Goal: Communication & Community: Answer question/provide support

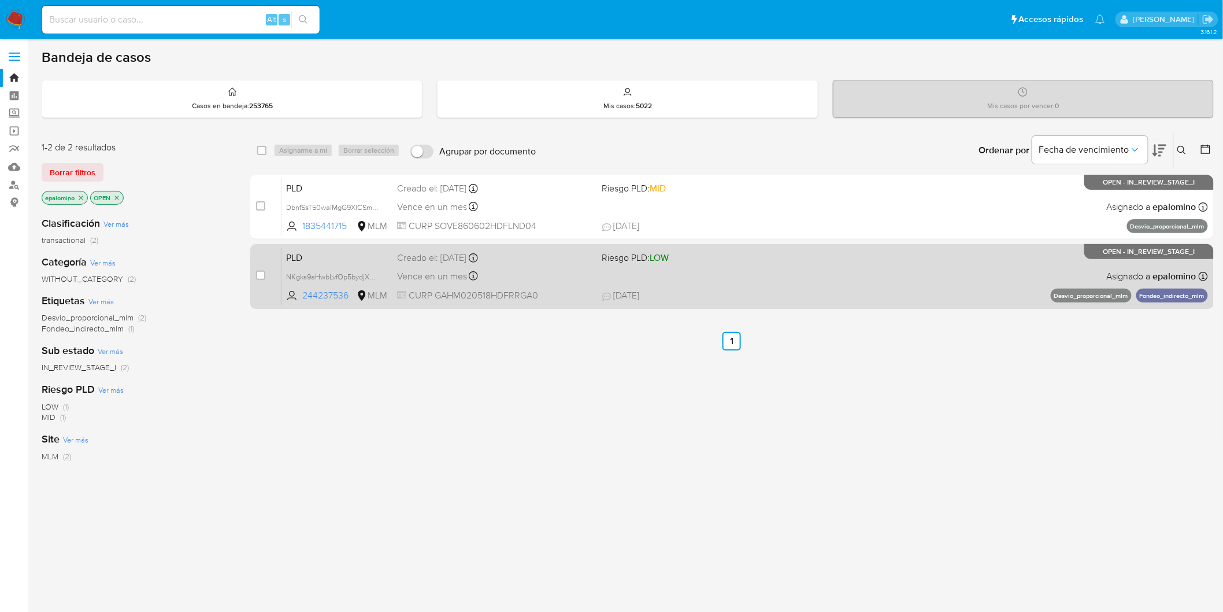
click at [305, 257] on span "PLD" at bounding box center [337, 256] width 102 height 15
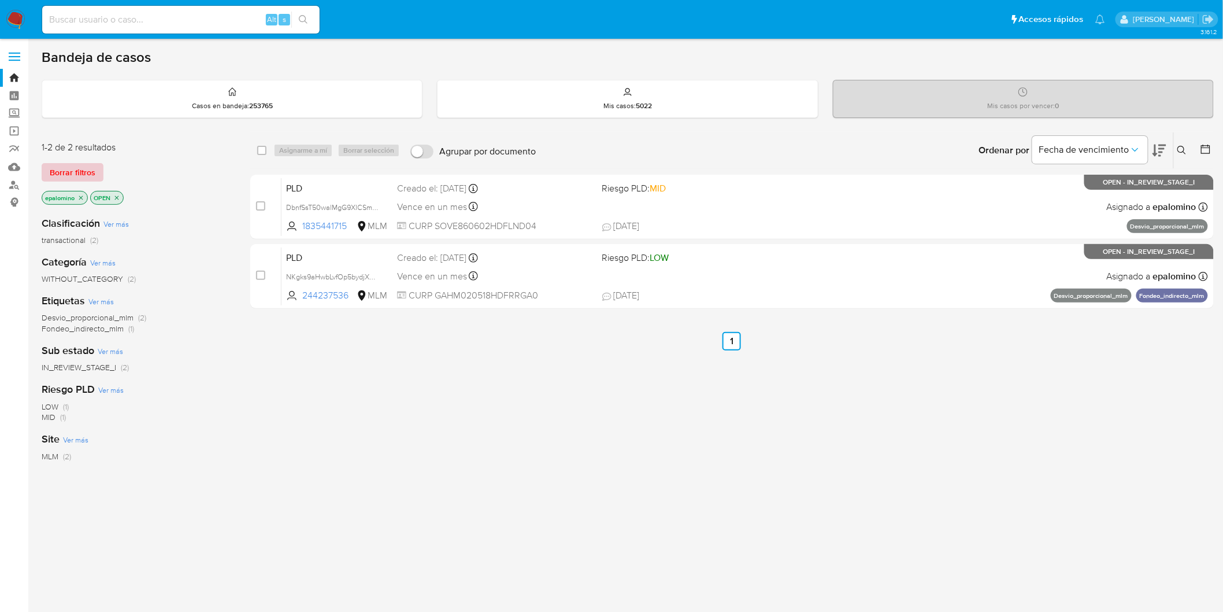
click at [77, 169] on span "Borrar filtros" at bounding box center [73, 172] width 46 height 16
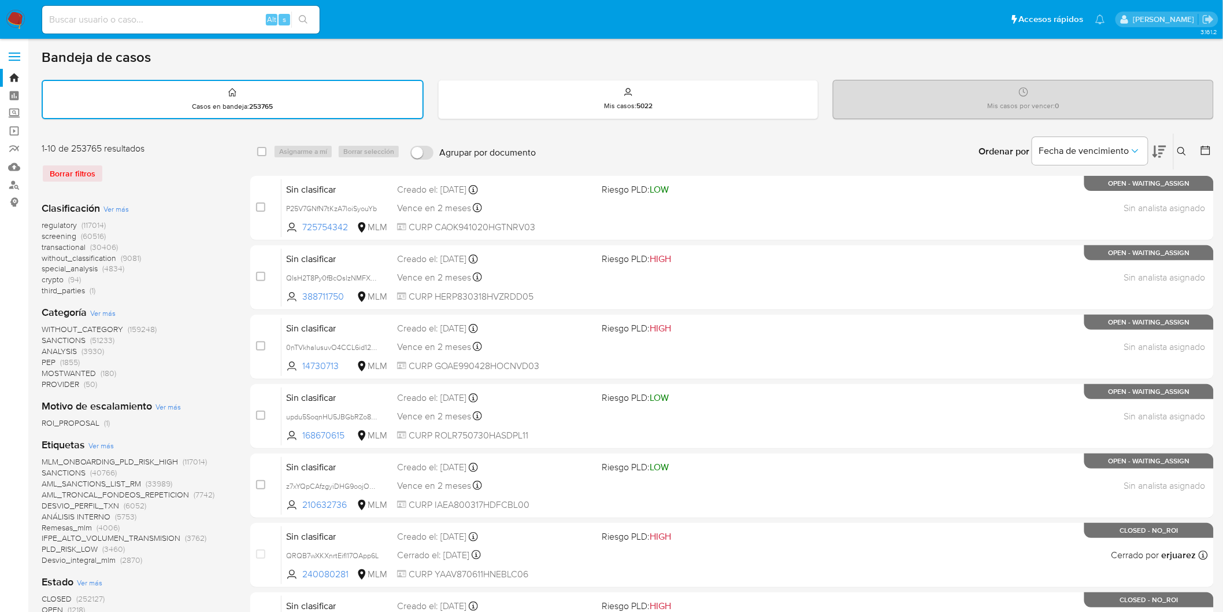
click at [1183, 145] on button at bounding box center [1183, 152] width 19 height 14
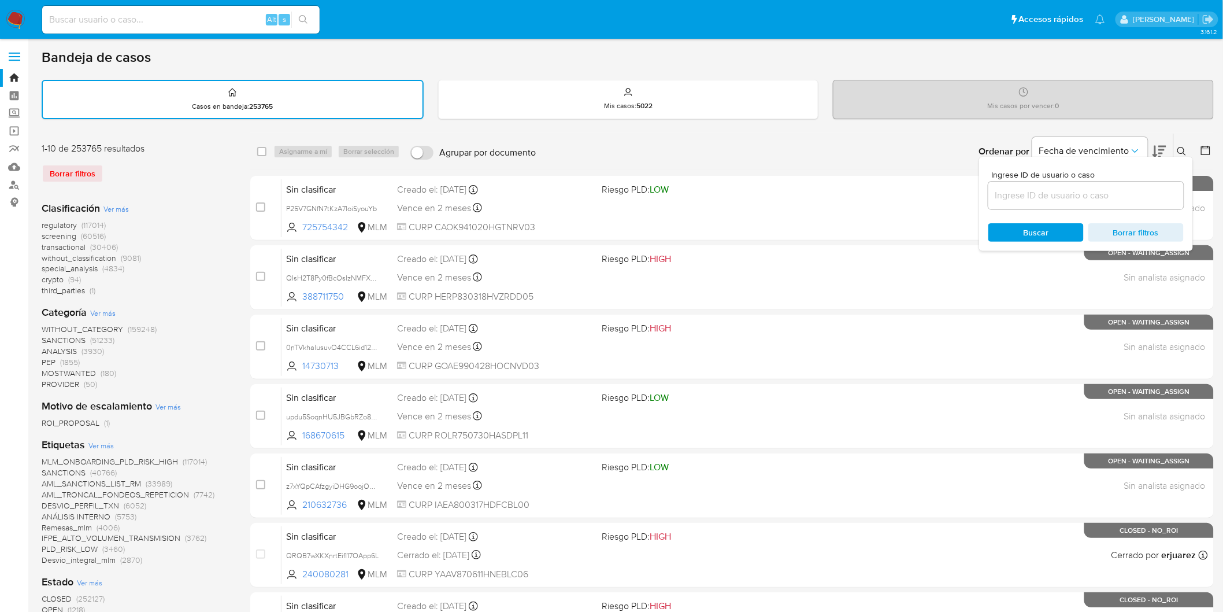
click at [1014, 199] on input at bounding box center [1086, 195] width 195 height 15
type input "244237536"
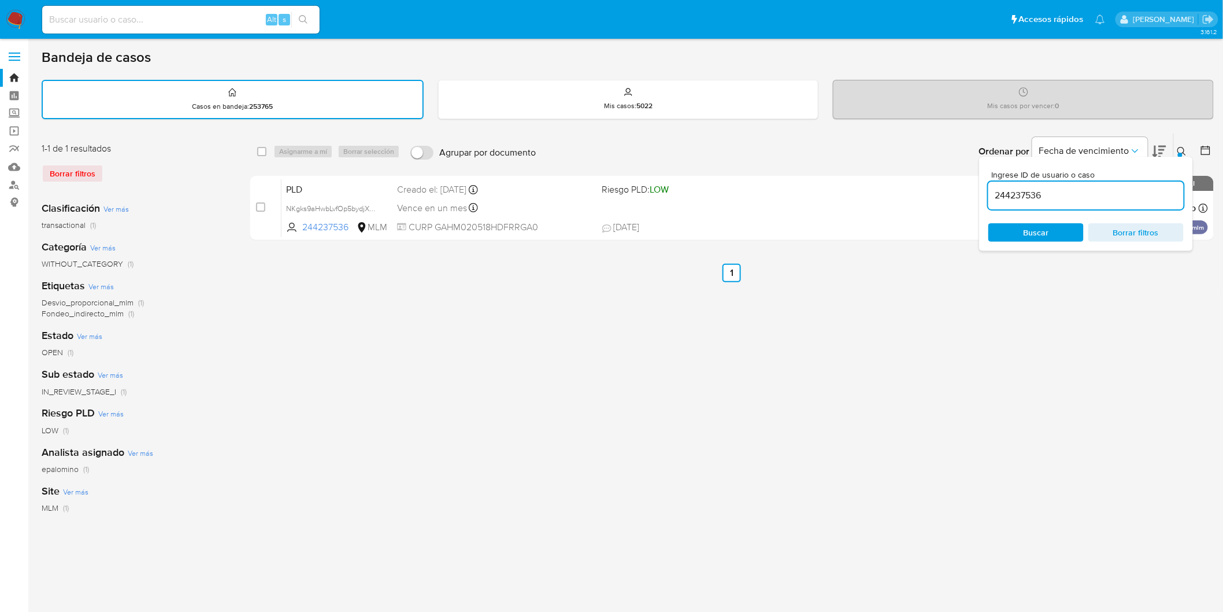
click at [1182, 147] on icon at bounding box center [1182, 151] width 9 height 9
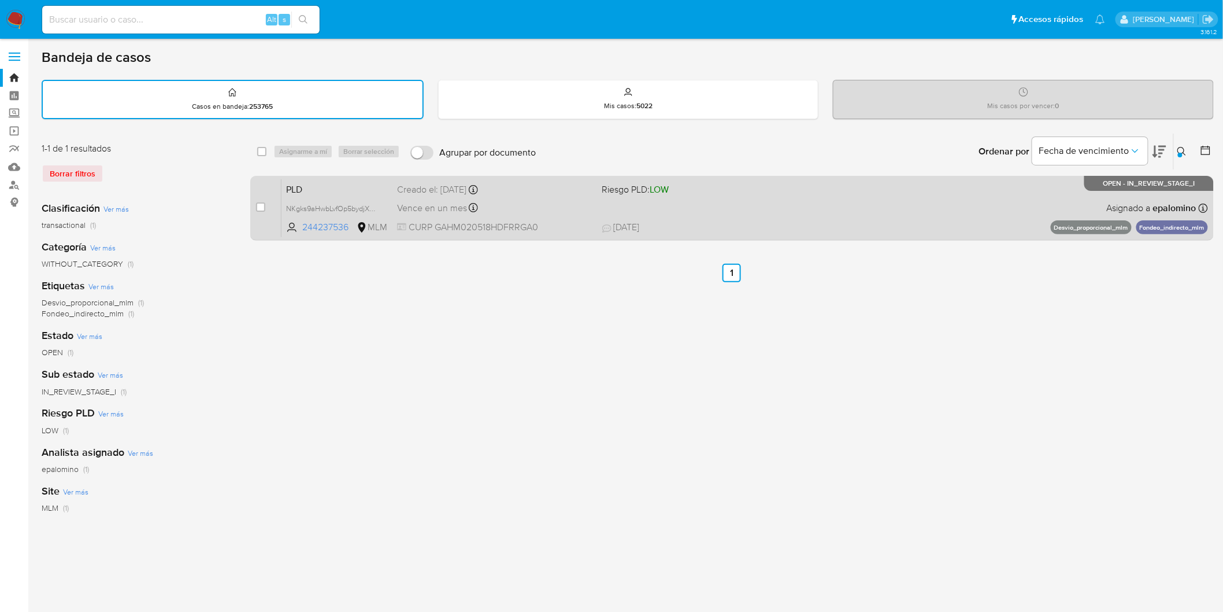
click at [280, 176] on div "case-item-checkbox No es posible asignar el caso PLD NKgks9aHwbLvfOp5bydjXK9S 2…" at bounding box center [732, 208] width 964 height 65
click at [306, 183] on span "PLD" at bounding box center [337, 188] width 102 height 15
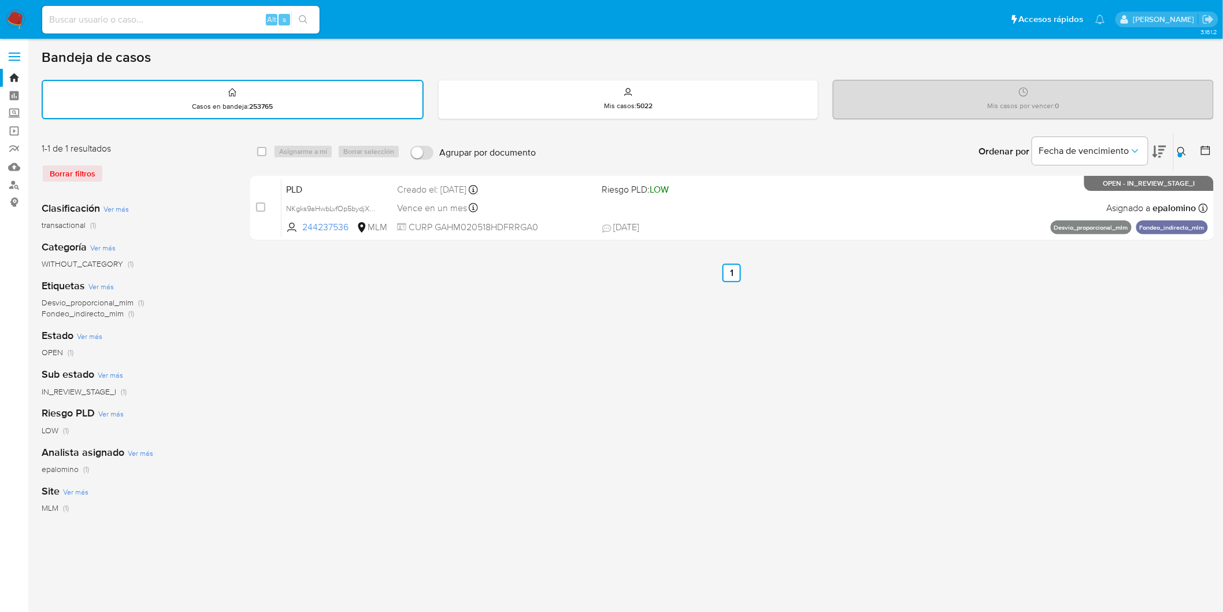
click at [22, 14] on img at bounding box center [16, 20] width 20 height 20
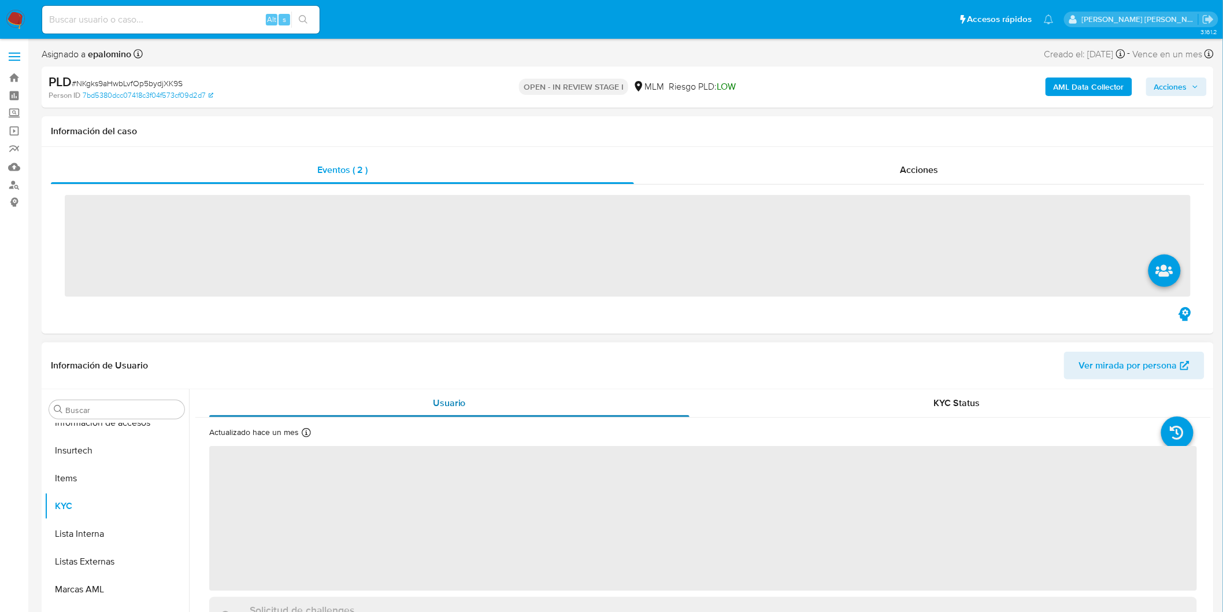
scroll to position [543, 0]
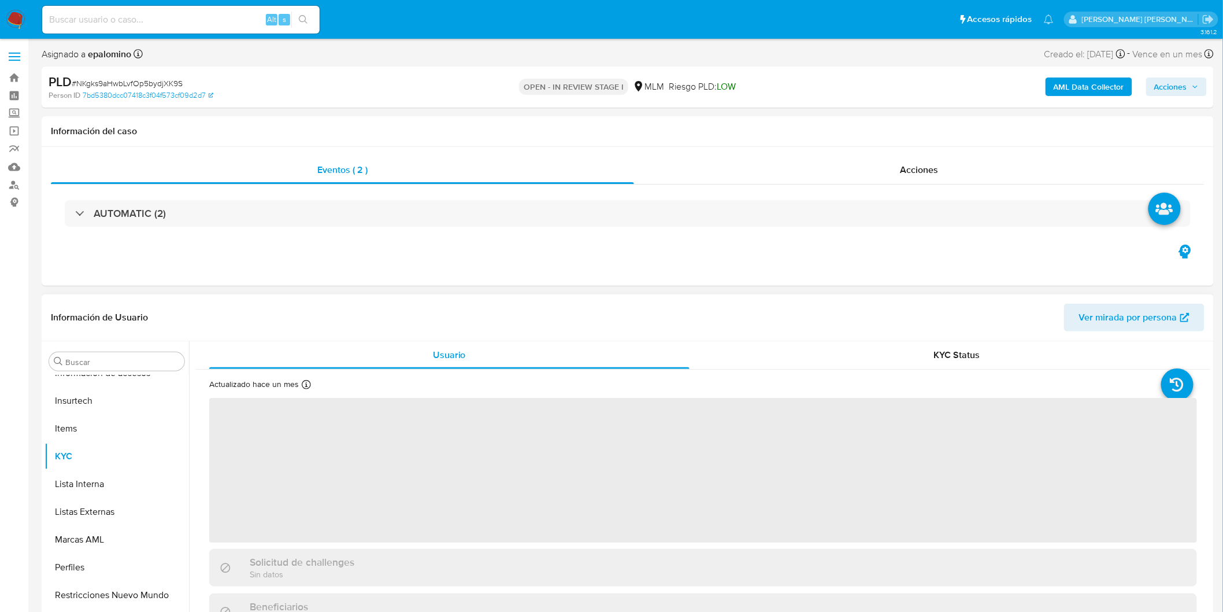
select select "10"
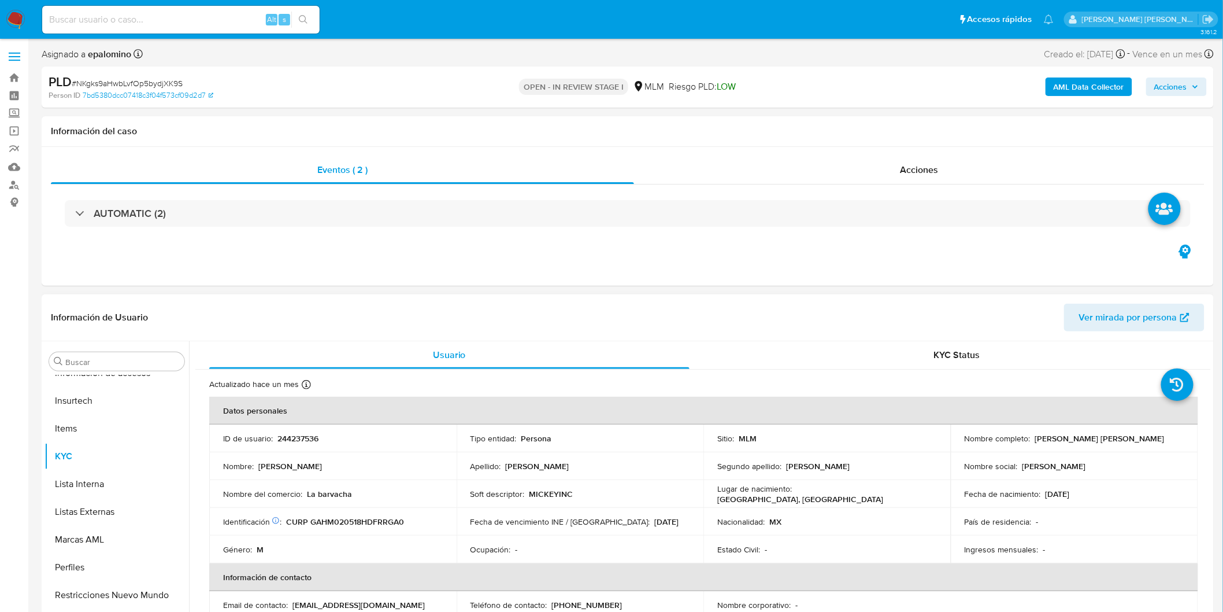
click at [308, 438] on p "244237536" at bounding box center [297, 438] width 41 height 10
copy p "244237536"
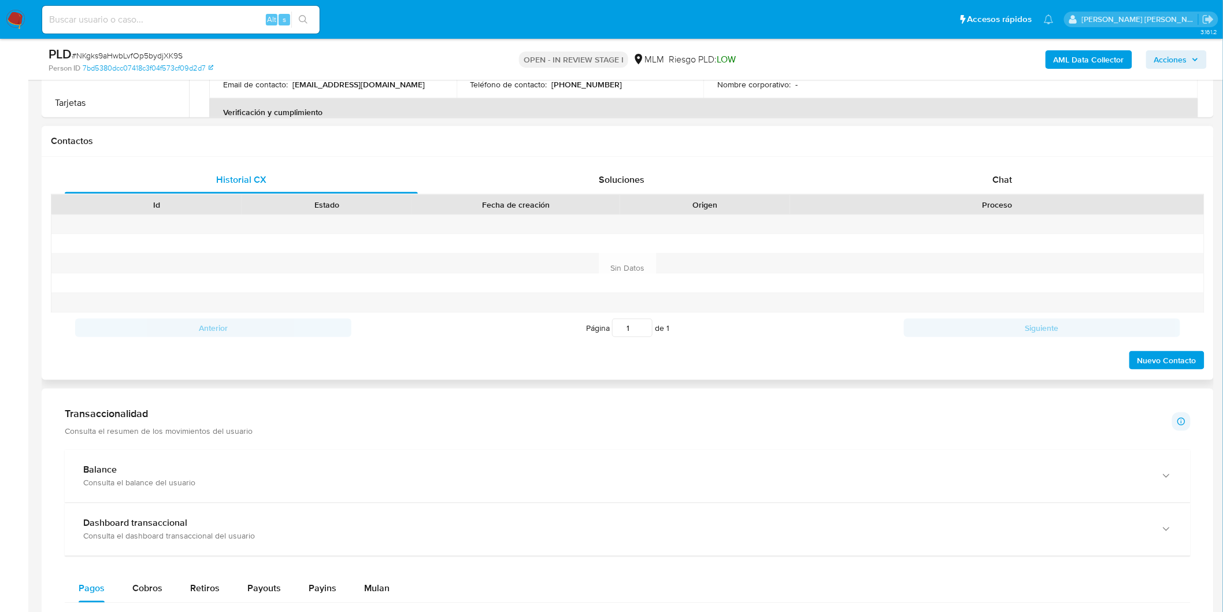
drag, startPoint x: 1001, startPoint y: 187, endPoint x: 1001, endPoint y: 198, distance: 10.4
click at [1002, 187] on div "Chat" at bounding box center [1002, 180] width 353 height 28
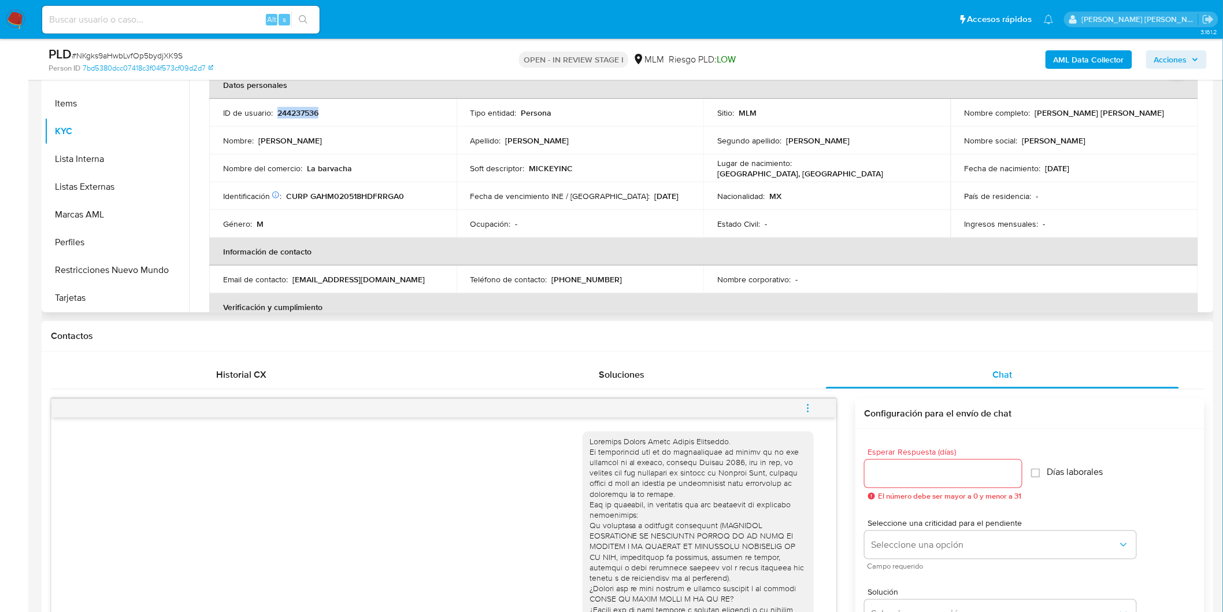
scroll to position [222, 0]
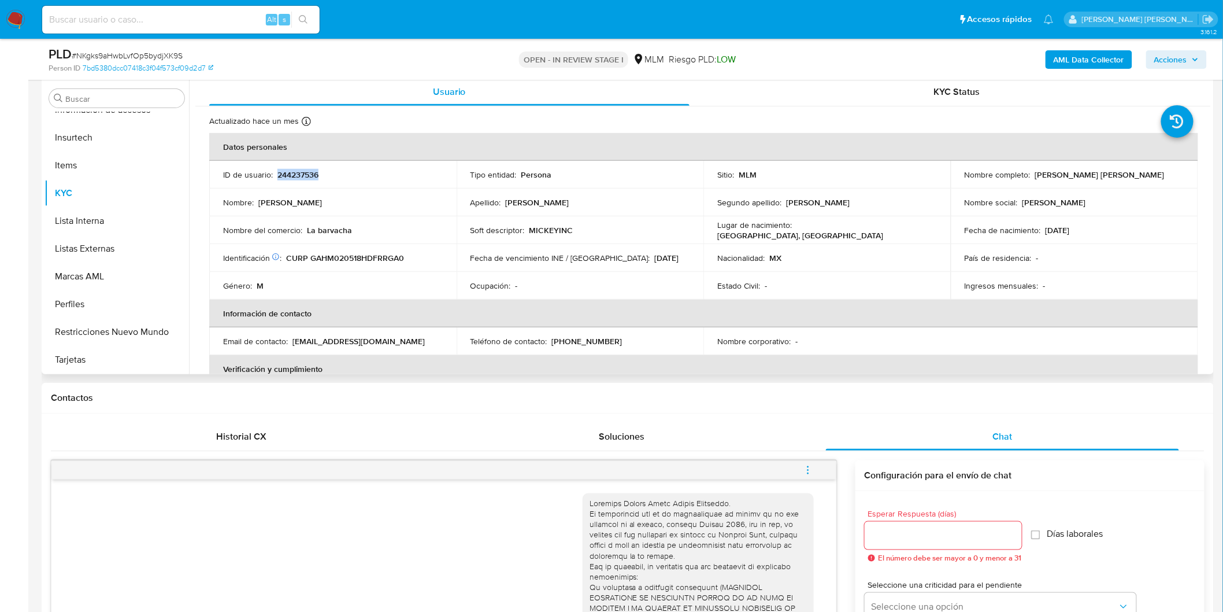
click at [298, 173] on p "244237536" at bounding box center [297, 174] width 41 height 10
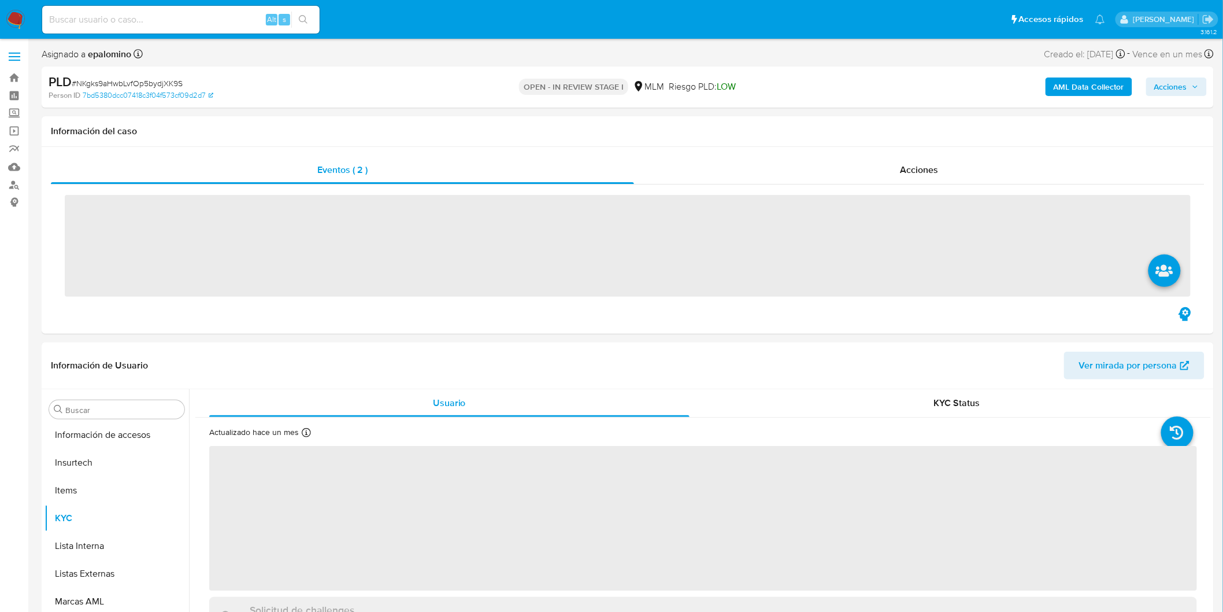
scroll to position [543, 0]
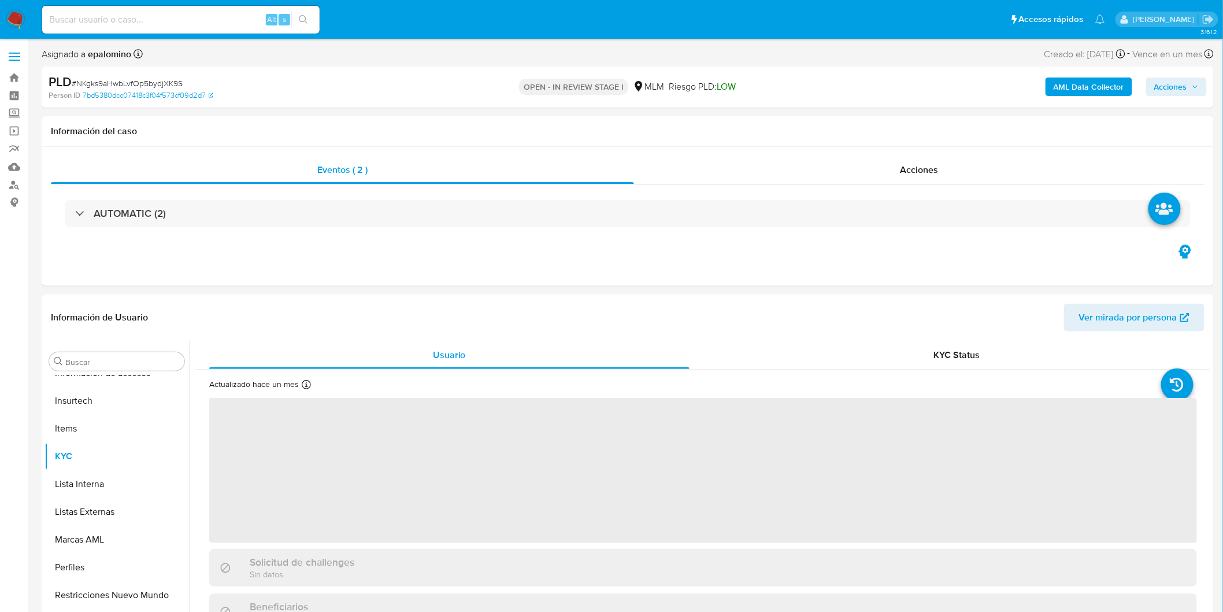
select select "10"
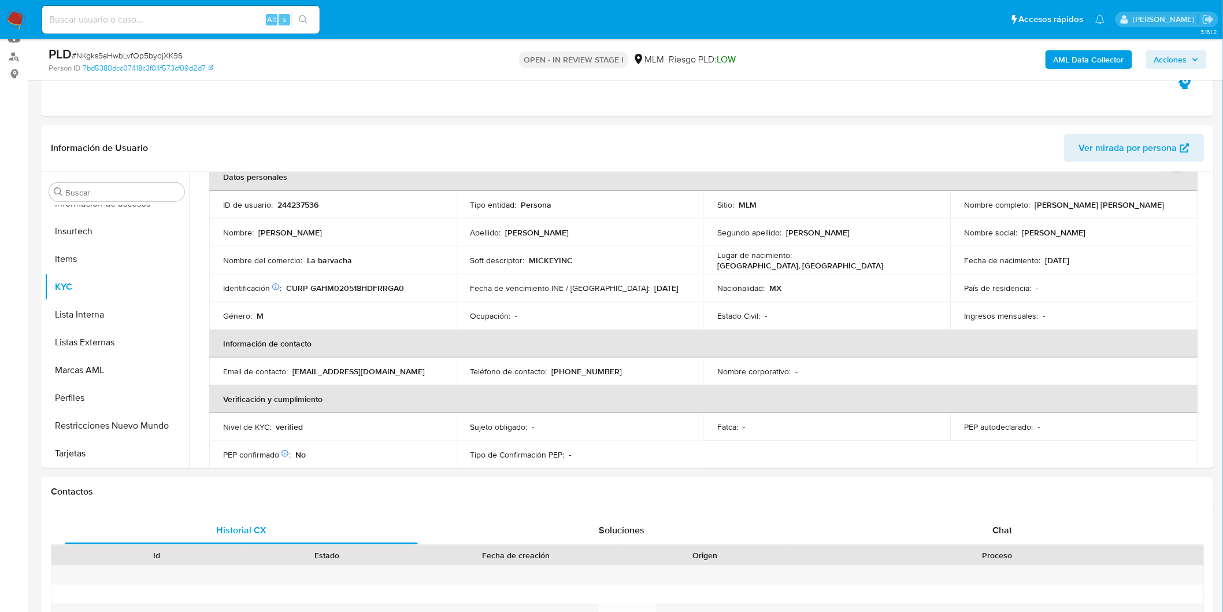
scroll to position [64, 0]
click at [993, 510] on div "Historial CX Soluciones Chat Id Estado Fecha de creación Origen Proceso Anterio…" at bounding box center [628, 618] width 1172 height 223
drag, startPoint x: 989, startPoint y: 527, endPoint x: 1154, endPoint y: 345, distance: 245.5
click at [987, 527] on div "Chat" at bounding box center [1002, 530] width 353 height 28
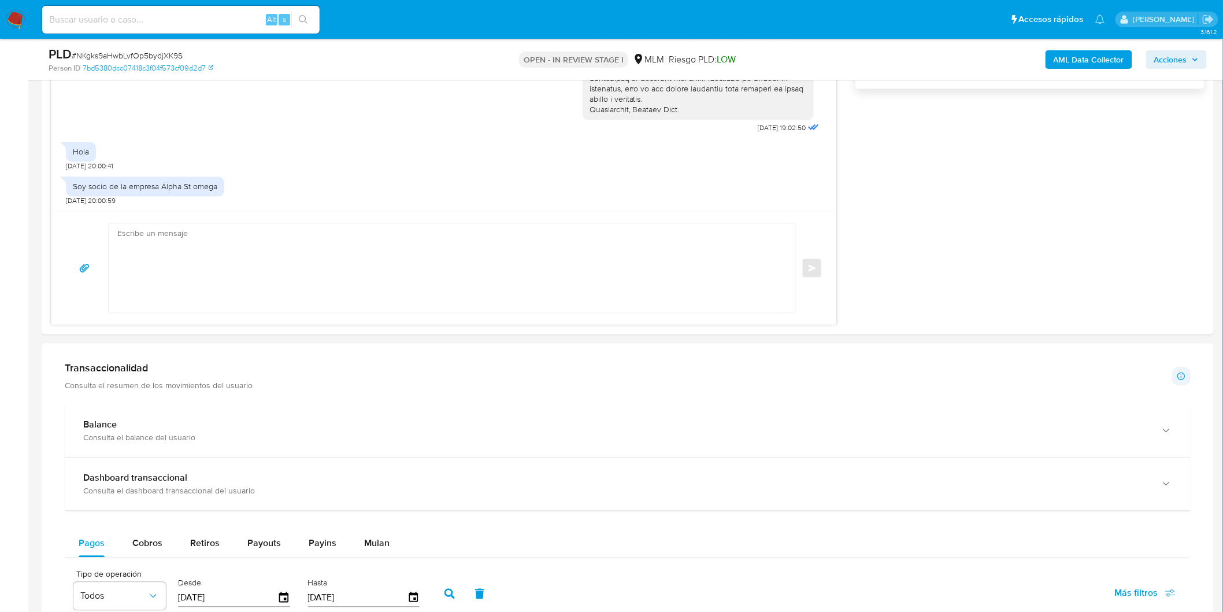
scroll to position [525, 0]
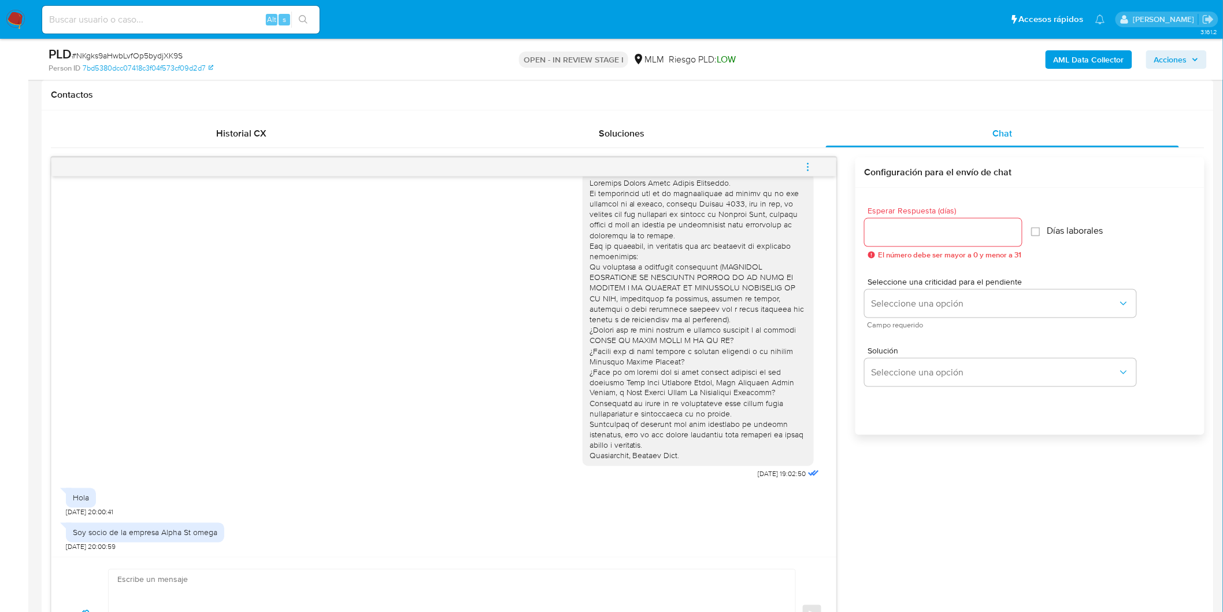
click at [926, 240] on div at bounding box center [943, 233] width 157 height 28
click at [926, 234] on input "Esperar Respuesta (días)" at bounding box center [943, 232] width 157 height 15
type input "3"
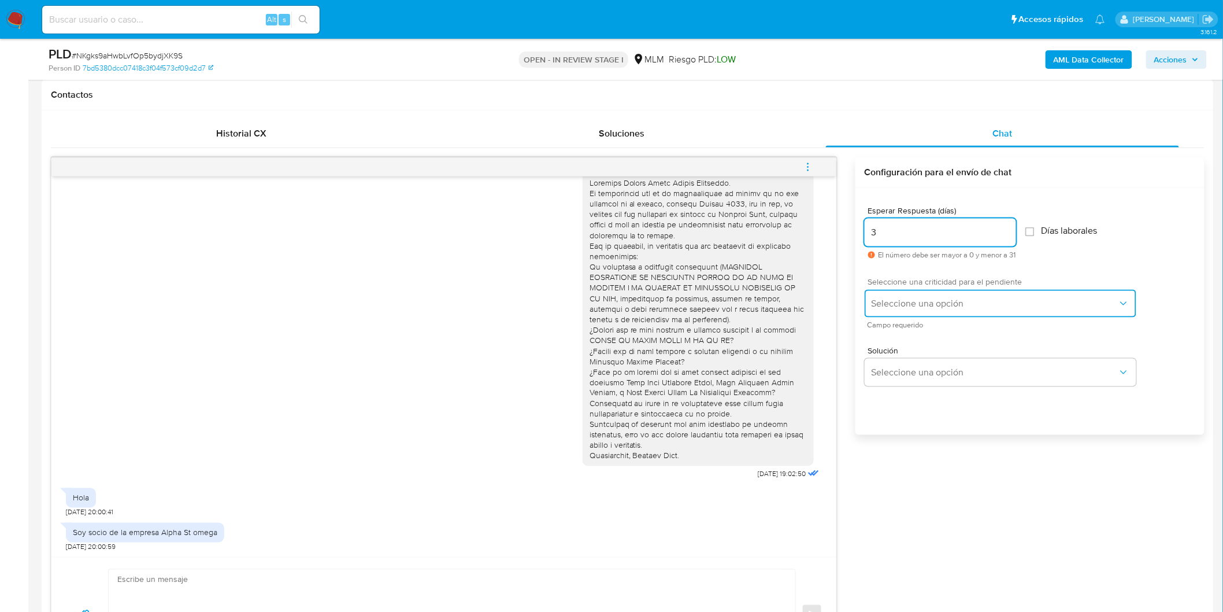
click at [919, 293] on button "Seleccione una opción" at bounding box center [1001, 304] width 272 height 28
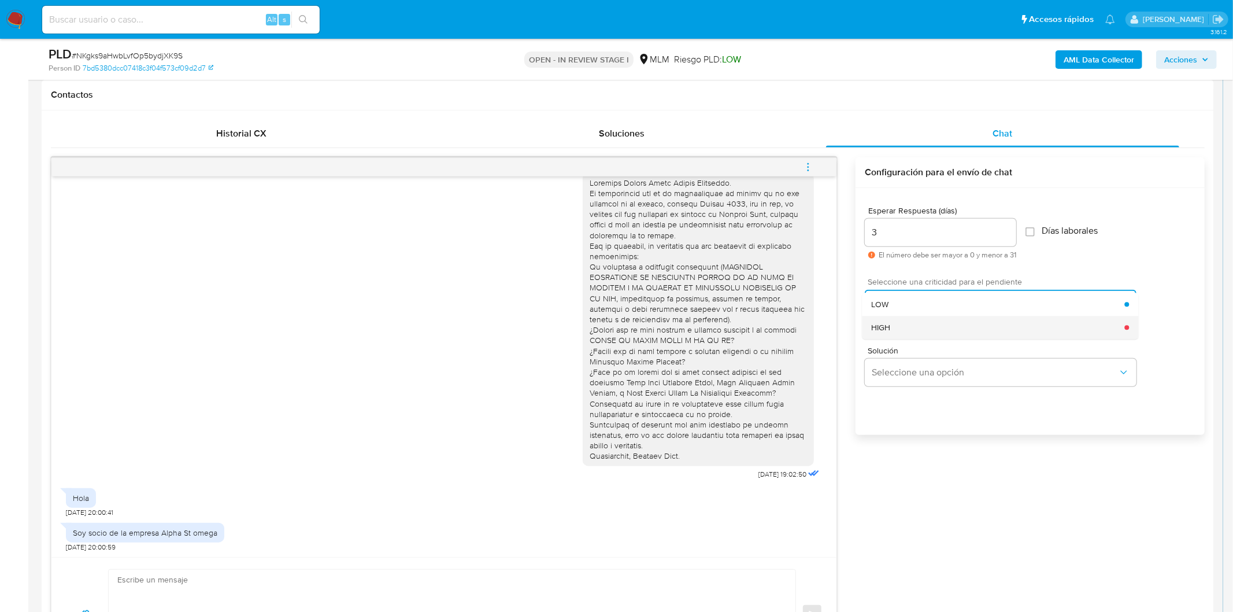
click at [917, 332] on div "HIGH" at bounding box center [997, 327] width 253 height 23
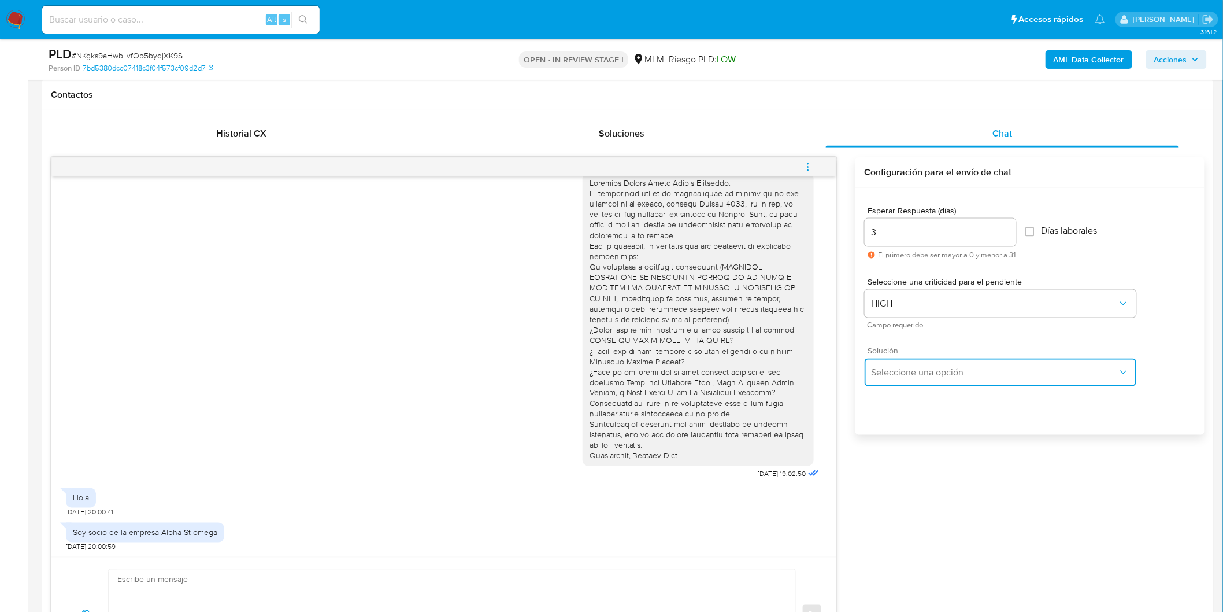
click at [925, 383] on button "Seleccione una opción" at bounding box center [1001, 372] width 272 height 28
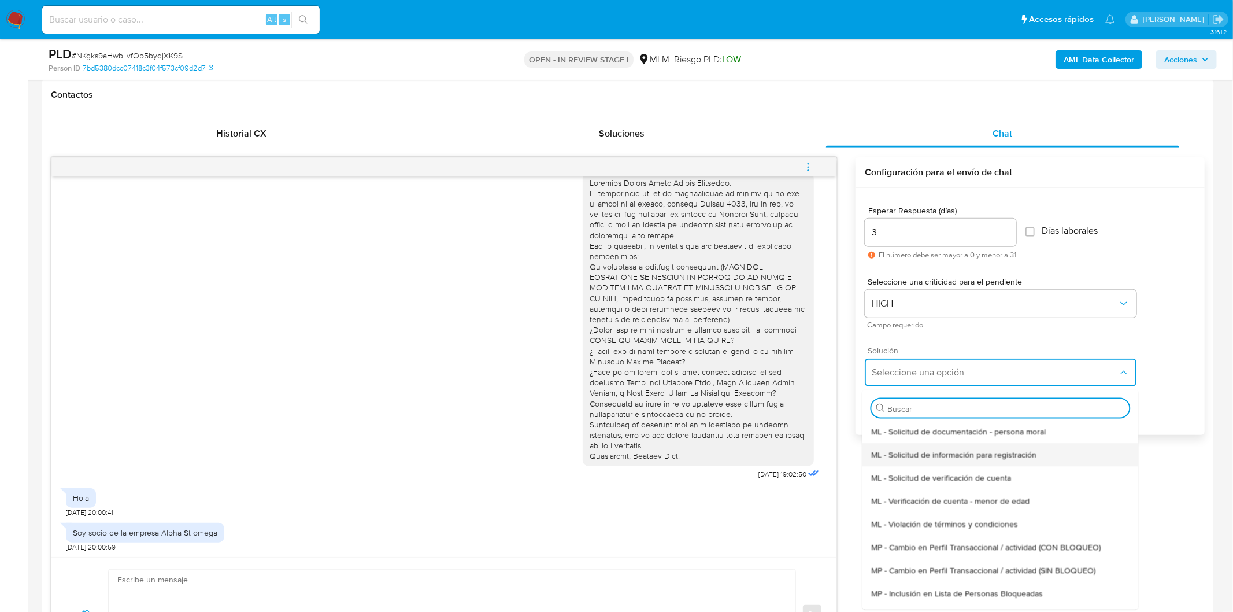
click at [954, 464] on div "ML - Solicitud de información para registración" at bounding box center [1000, 453] width 258 height 23
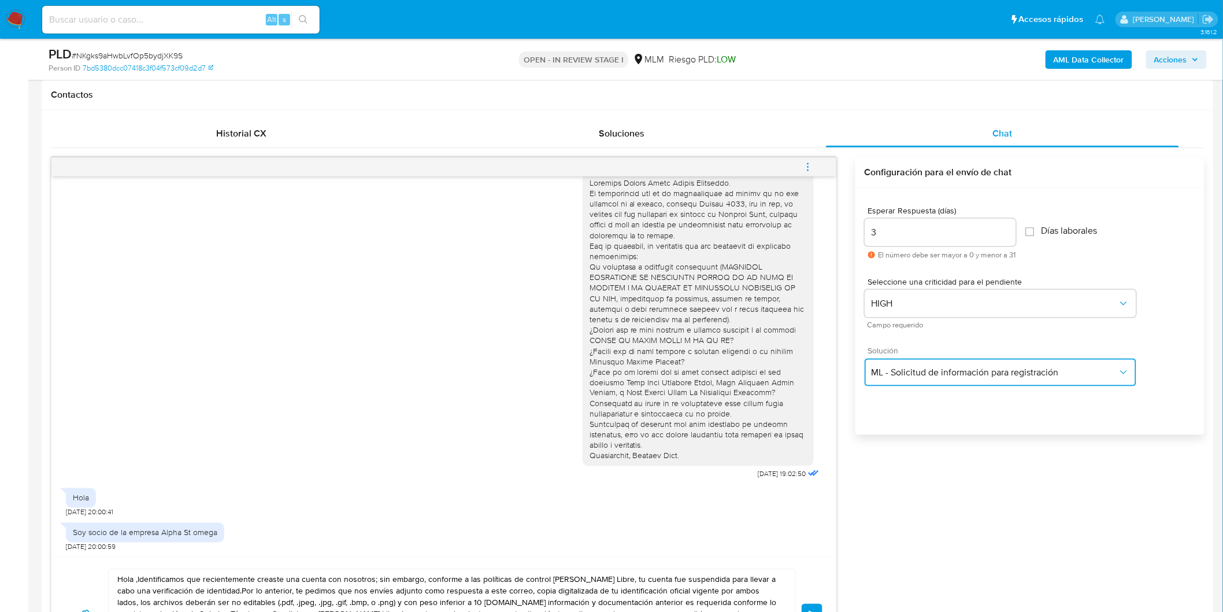
click at [1008, 360] on button "ML - Solicitud de información para registración" at bounding box center [1001, 372] width 272 height 28
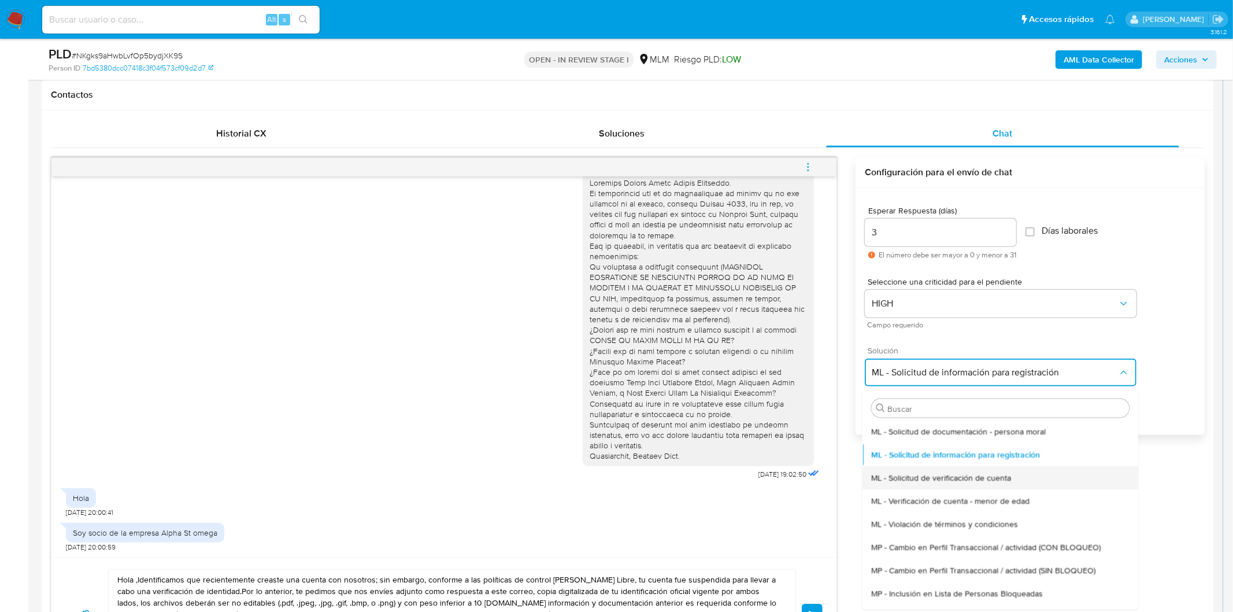
click at [945, 481] on span "ML - Solicitud de verificación de cuenta" at bounding box center [941, 477] width 140 height 10
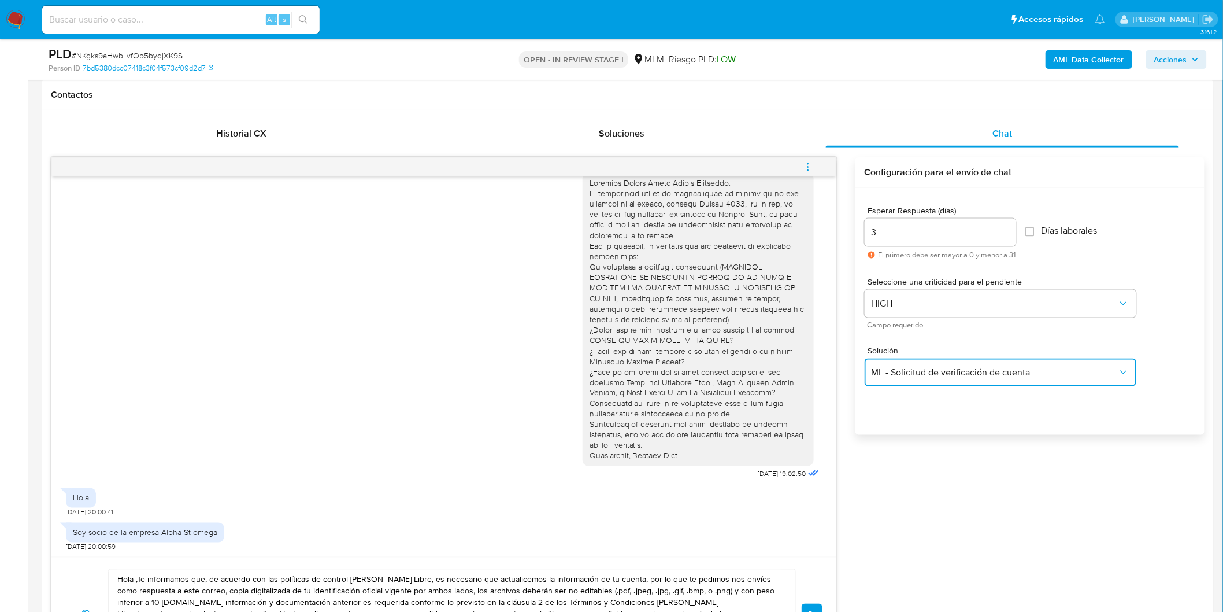
scroll to position [590, 0]
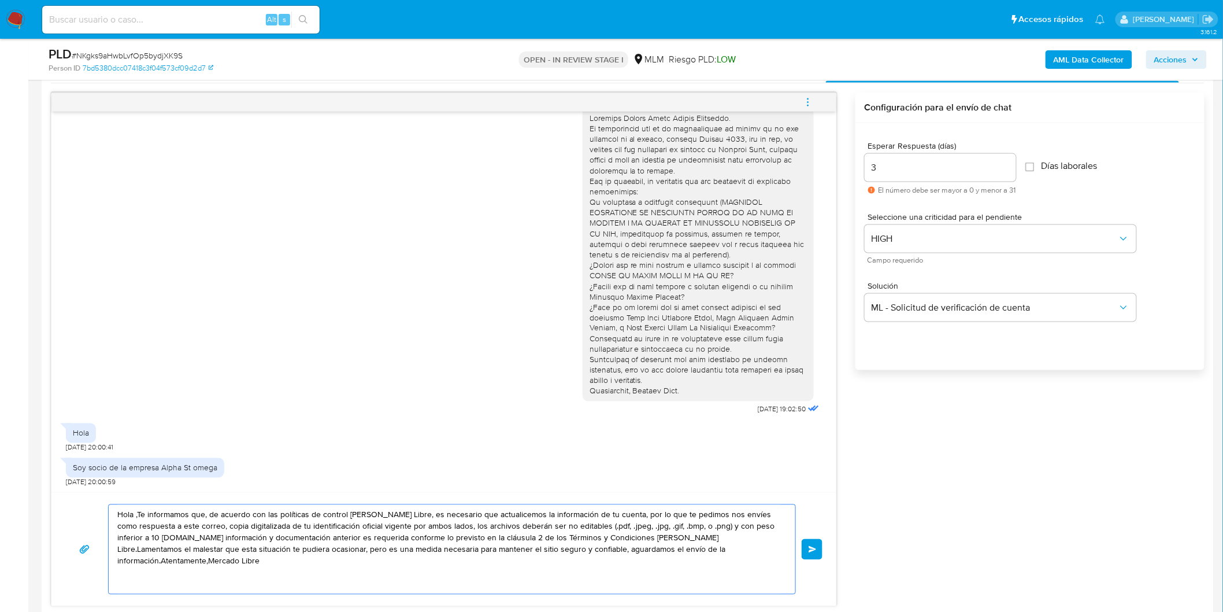
drag, startPoint x: 727, startPoint y: 551, endPoint x: 99, endPoint y: 484, distance: 631.9
click at [99, 484] on div "24/09/2025 19:02:50 Hola 29/09/2025 20:00:41 Soy socio de la empresa Alpha St o…" at bounding box center [444, 349] width 786 height 514
paste textarea "Estimado Miguel Angel Garcia Hernandez."
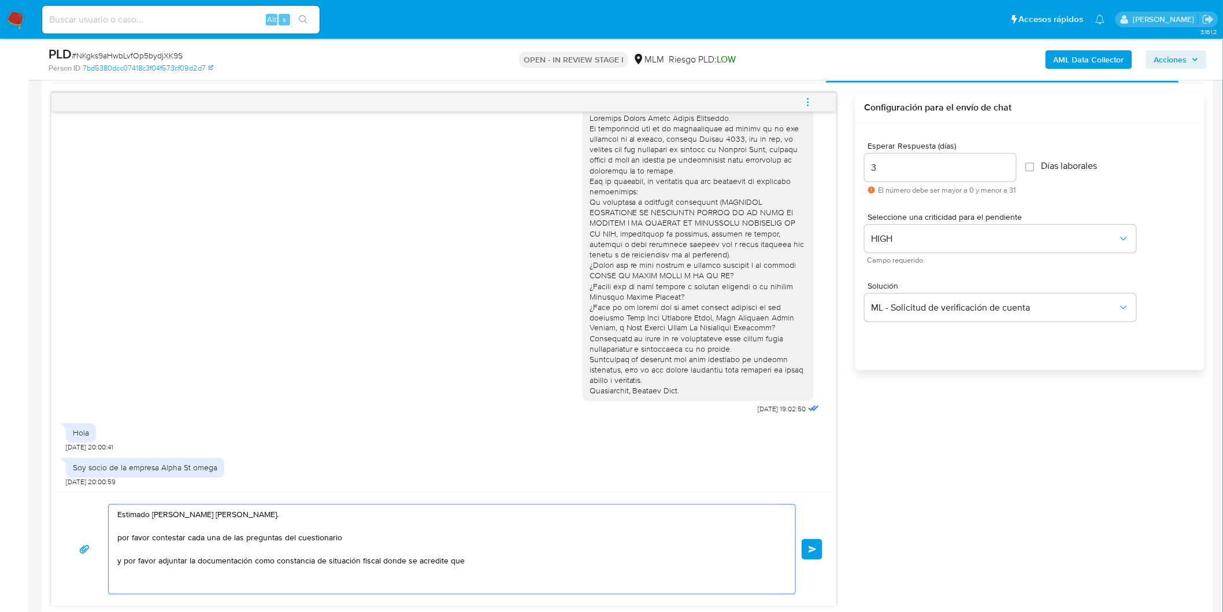
click at [384, 562] on textarea "Estimado Miguel Angel Garcia Hernandez. por favor contestar cada una de las pre…" at bounding box center [449, 549] width 664 height 89
click at [487, 550] on textarea "Estimado Miguel Angel Garcia Hernandez. por favor contestar cada una de las pre…" at bounding box center [449, 549] width 664 height 89
click at [464, 572] on textarea "Estimado Miguel Angel Garcia Hernandez. por favor contestar cada una de las pre…" at bounding box center [449, 549] width 664 height 89
drag, startPoint x: 379, startPoint y: 562, endPoint x: 278, endPoint y: 562, distance: 100.6
click at [278, 562] on textarea "Estimado Miguel Angel Garcia Hernandez. por favor contestar cada una de las pre…" at bounding box center [449, 549] width 664 height 89
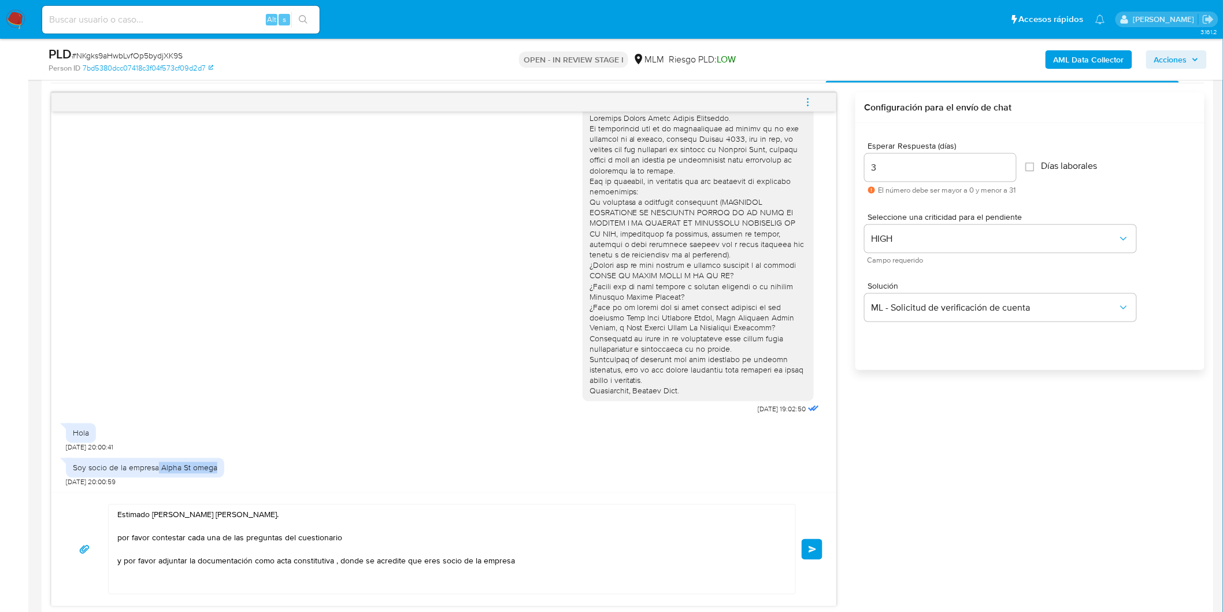
drag, startPoint x: 221, startPoint y: 467, endPoint x: 160, endPoint y: 466, distance: 61.9
click at [160, 466] on div "Soy socio de la empresa Alpha St omega" at bounding box center [145, 468] width 158 height 20
copy div "Alpha St omega"
click at [516, 560] on textarea "Estimado Miguel Angel Garcia Hernandez. por favor contestar cada una de las pre…" at bounding box center [449, 549] width 664 height 89
paste textarea "Alpha St omega"
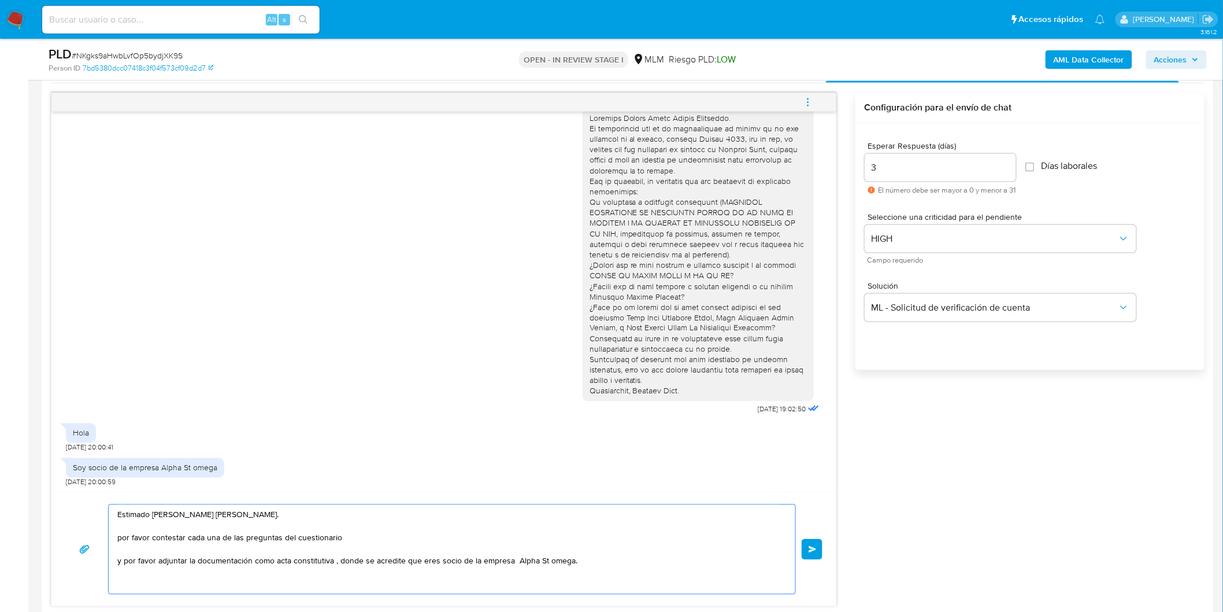
paste textarea "Atentamente, Mercado Pago."
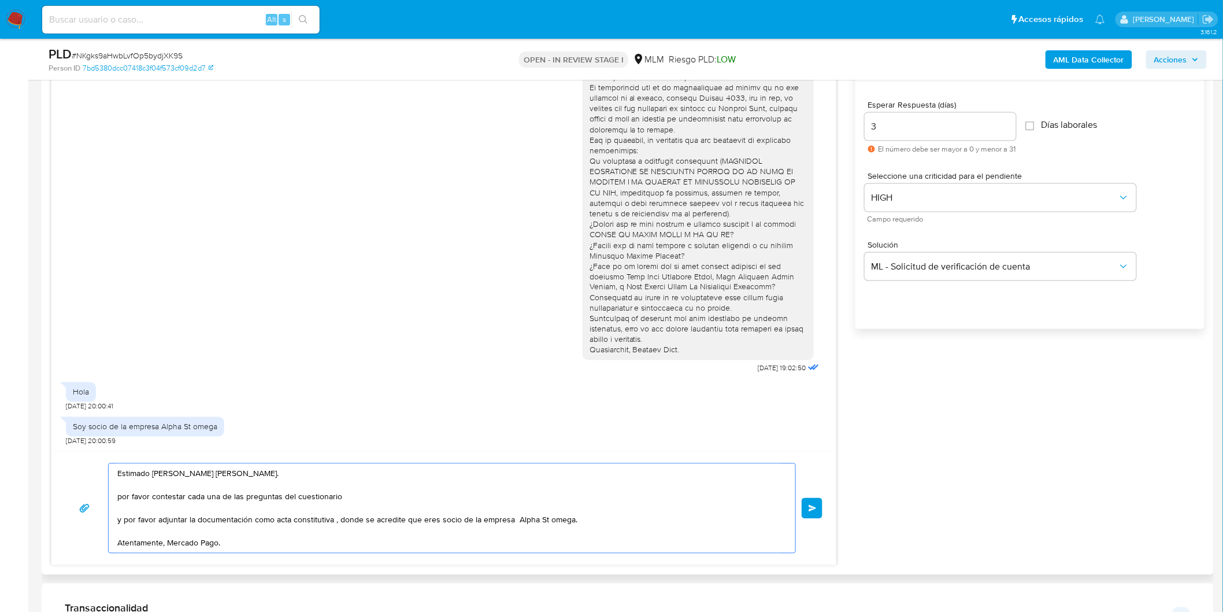
scroll to position [654, 0]
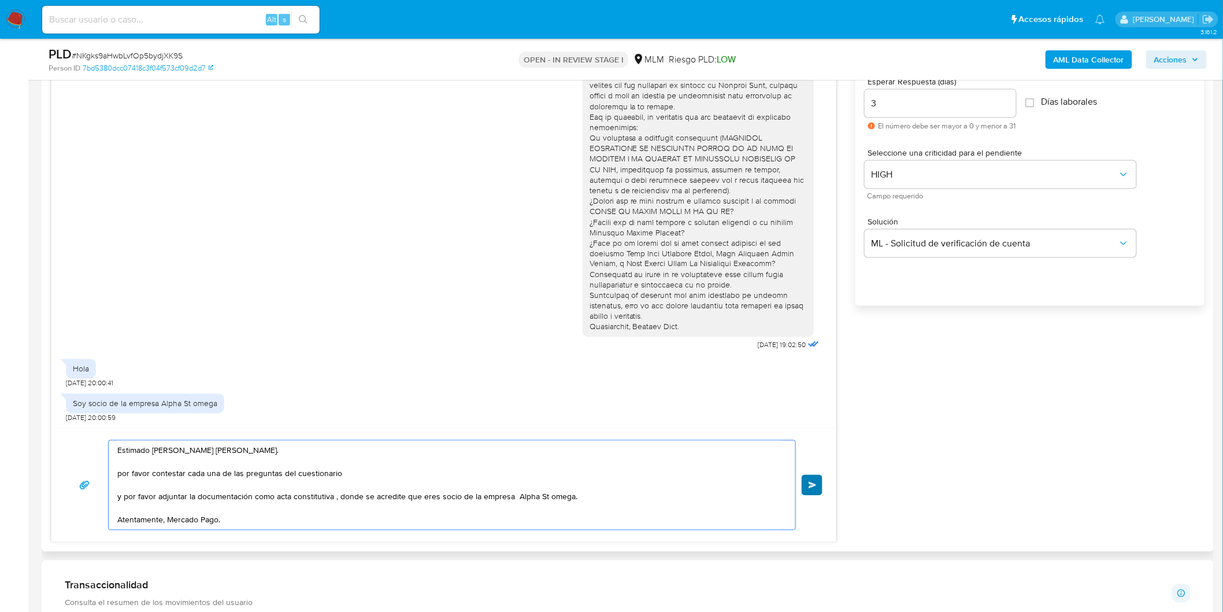
type textarea "Estimado Miguel Angel Garcia Hernandez. por favor contestar cada una de las pre…"
click at [815, 493] on button "Enviar" at bounding box center [812, 485] width 21 height 21
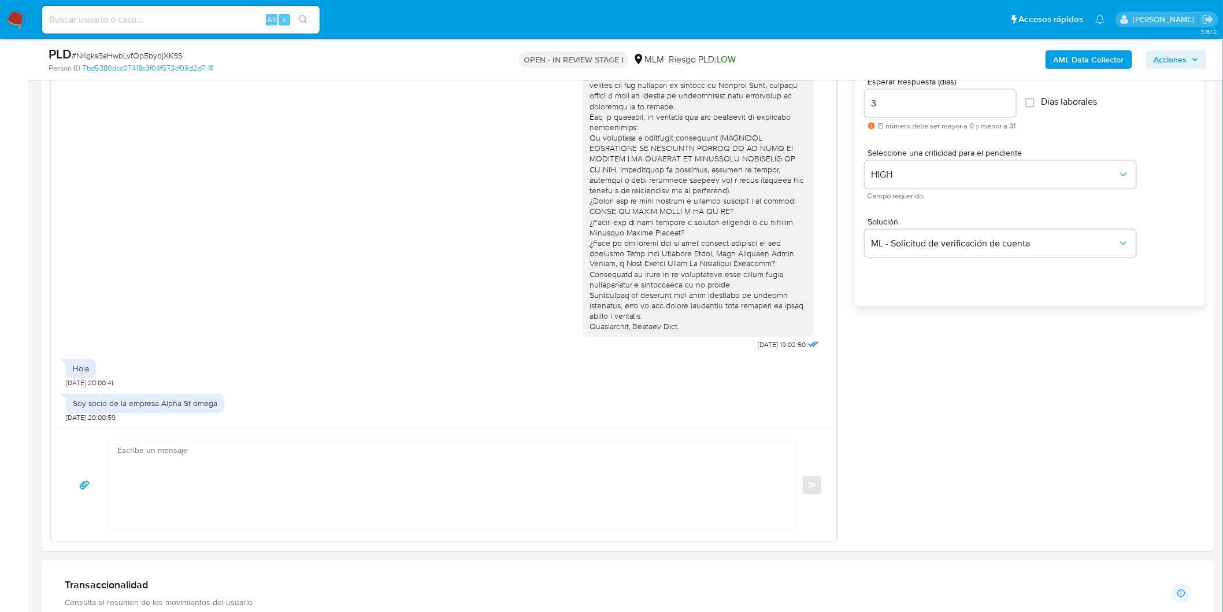
scroll to position [156, 0]
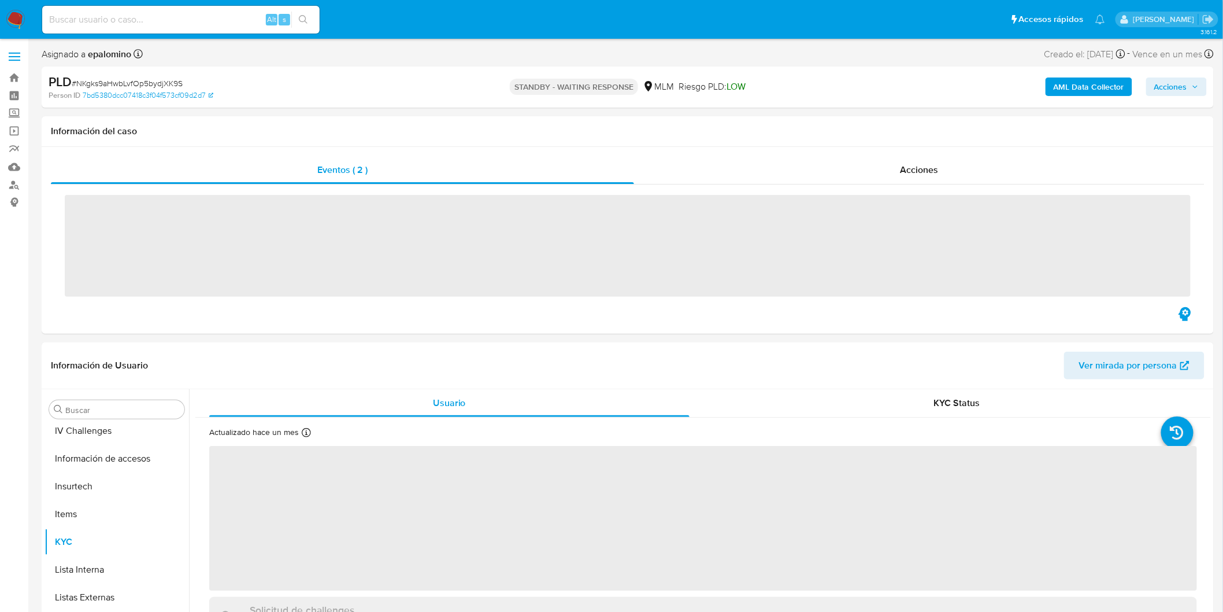
scroll to position [543, 0]
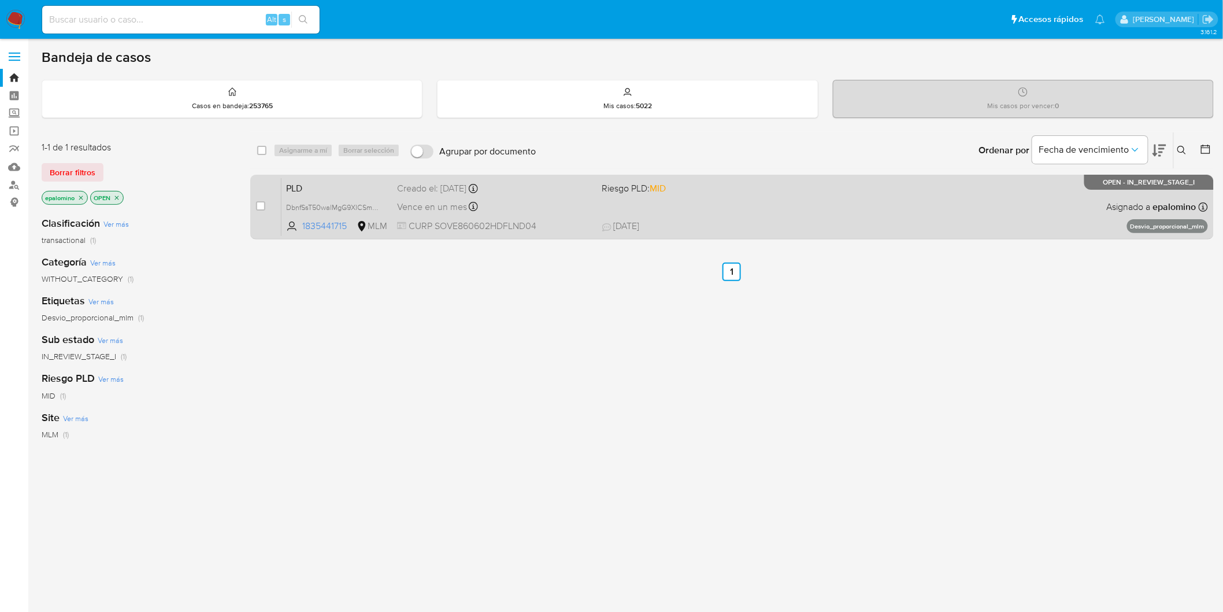
click at [315, 182] on span "PLD" at bounding box center [337, 187] width 102 height 15
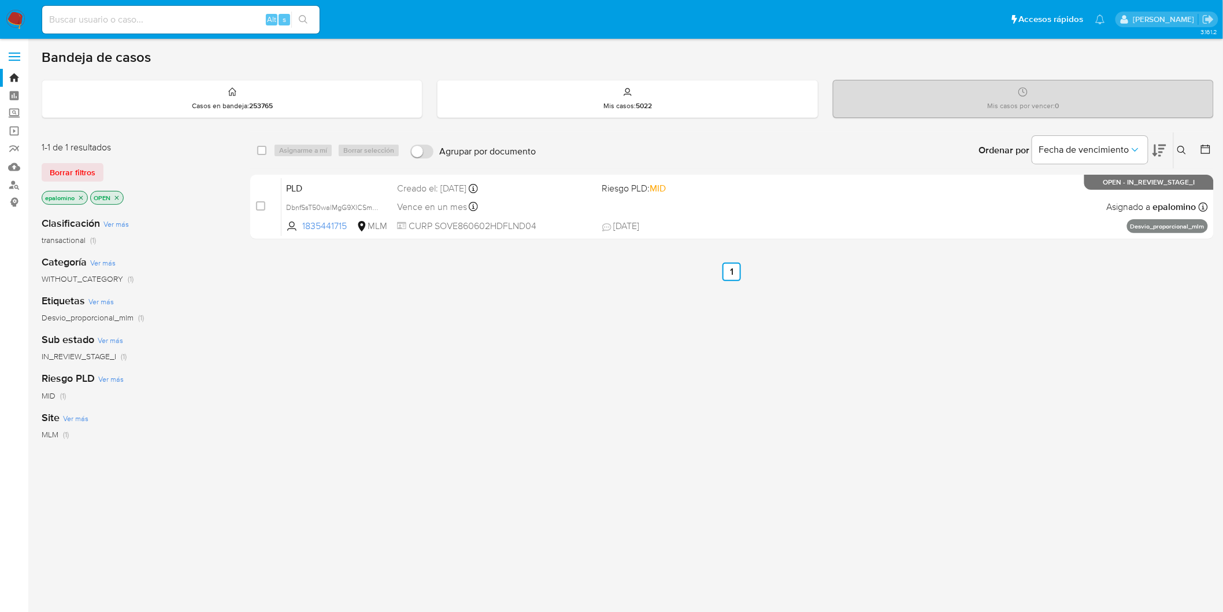
click at [82, 158] on div "1-1 de 1 resultados Borrar filtros epalomino OPEN" at bounding box center [134, 174] width 185 height 66
click at [81, 170] on span "Borrar filtros" at bounding box center [73, 172] width 46 height 16
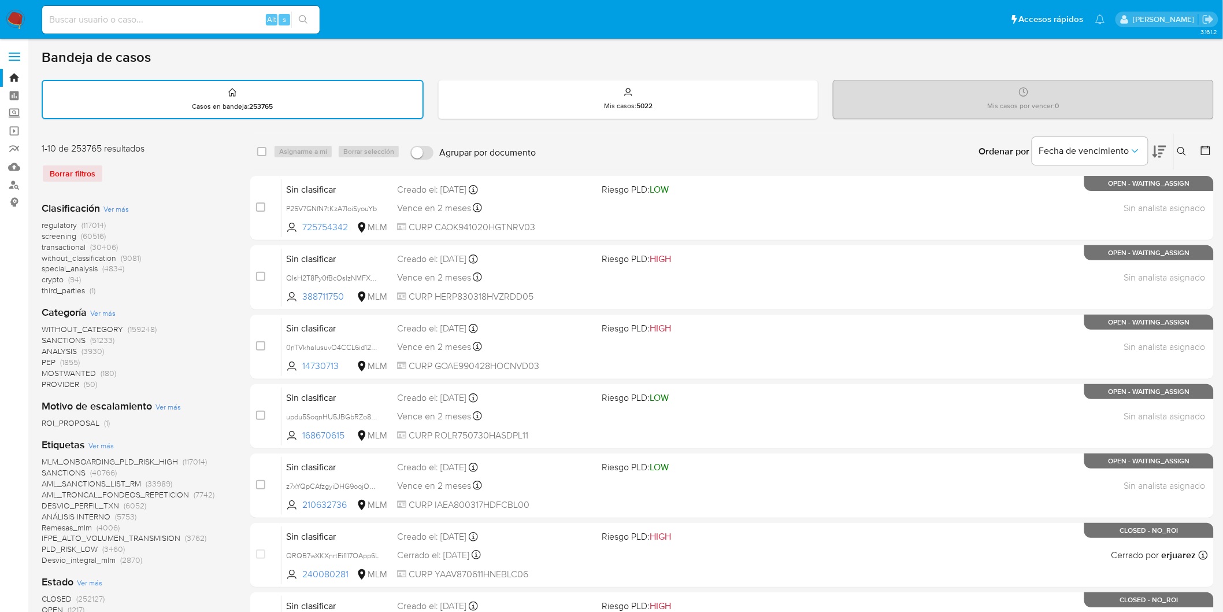
click at [1181, 149] on icon at bounding box center [1182, 151] width 9 height 9
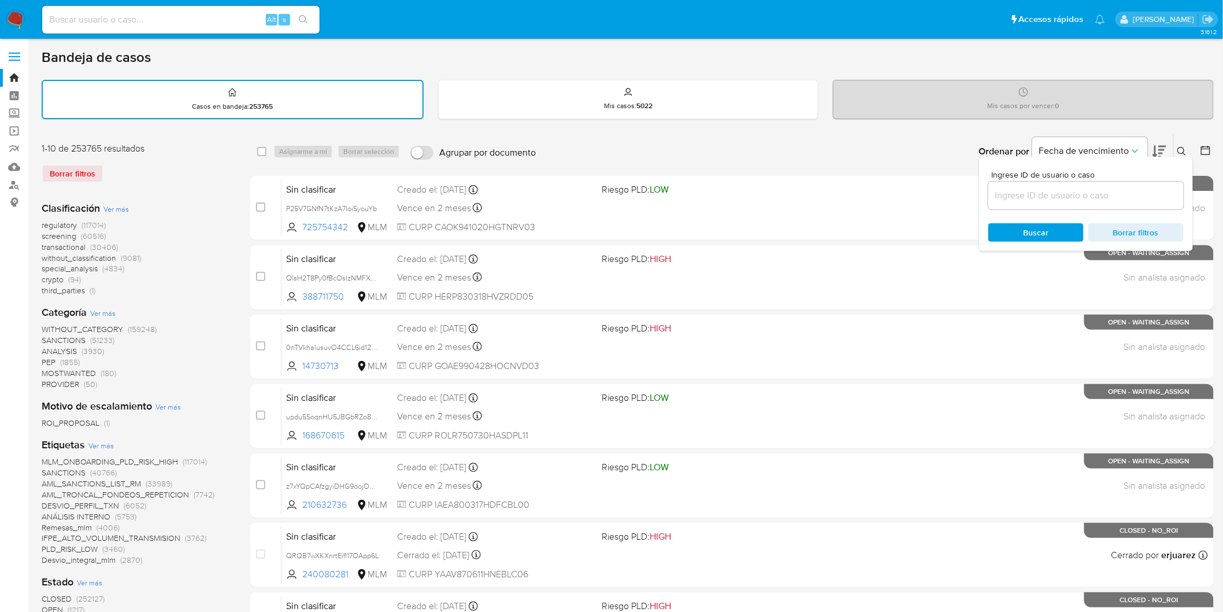
click at [1003, 209] on div "Ingrese ID de usuario o caso Buscar Borrar filtros" at bounding box center [1086, 204] width 214 height 94
click at [1008, 197] on input at bounding box center [1086, 195] width 195 height 15
paste input "1835441715"
type input "1835441715"
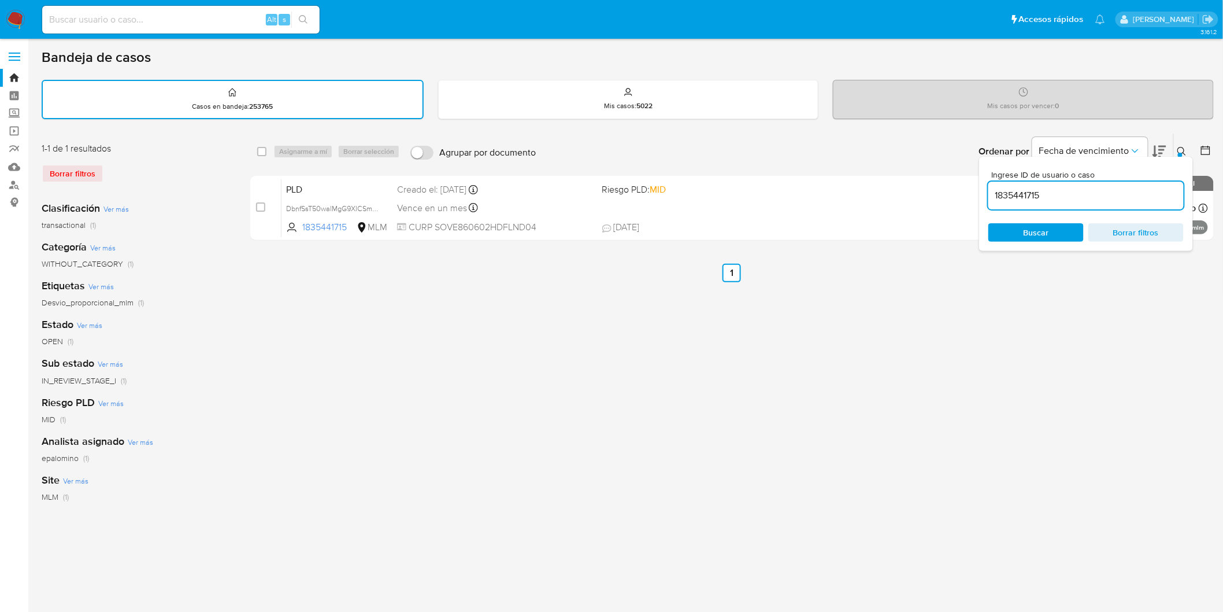
click at [1191, 145] on button at bounding box center [1183, 152] width 19 height 14
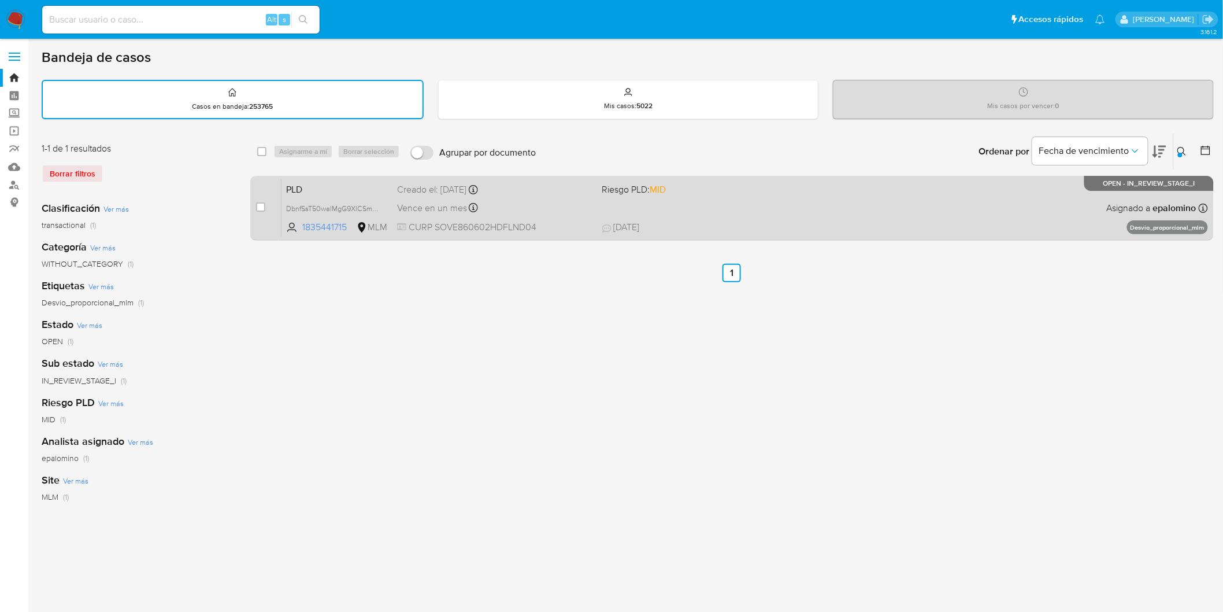
click at [304, 182] on span "PLD" at bounding box center [337, 188] width 102 height 15
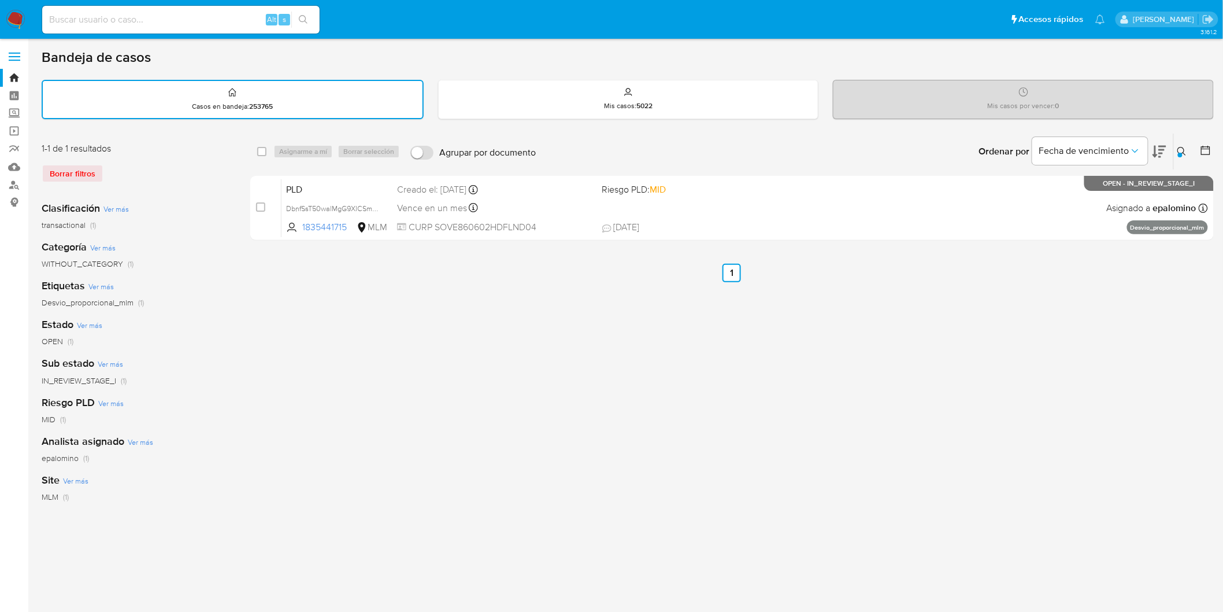
click at [8, 20] on img at bounding box center [16, 20] width 20 height 20
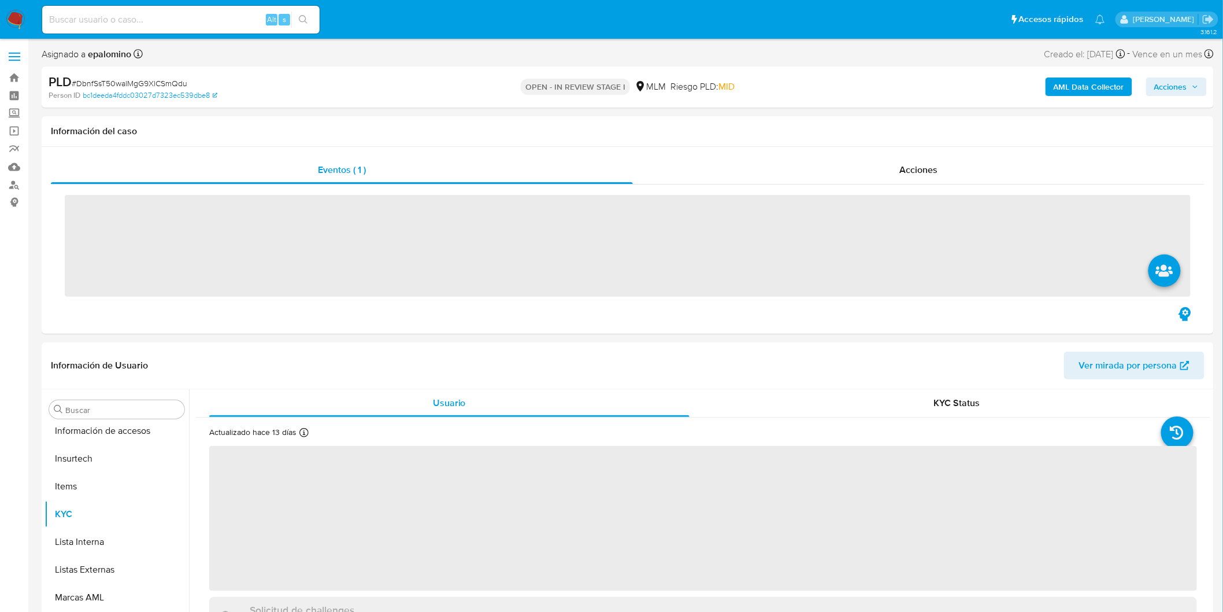
scroll to position [543, 0]
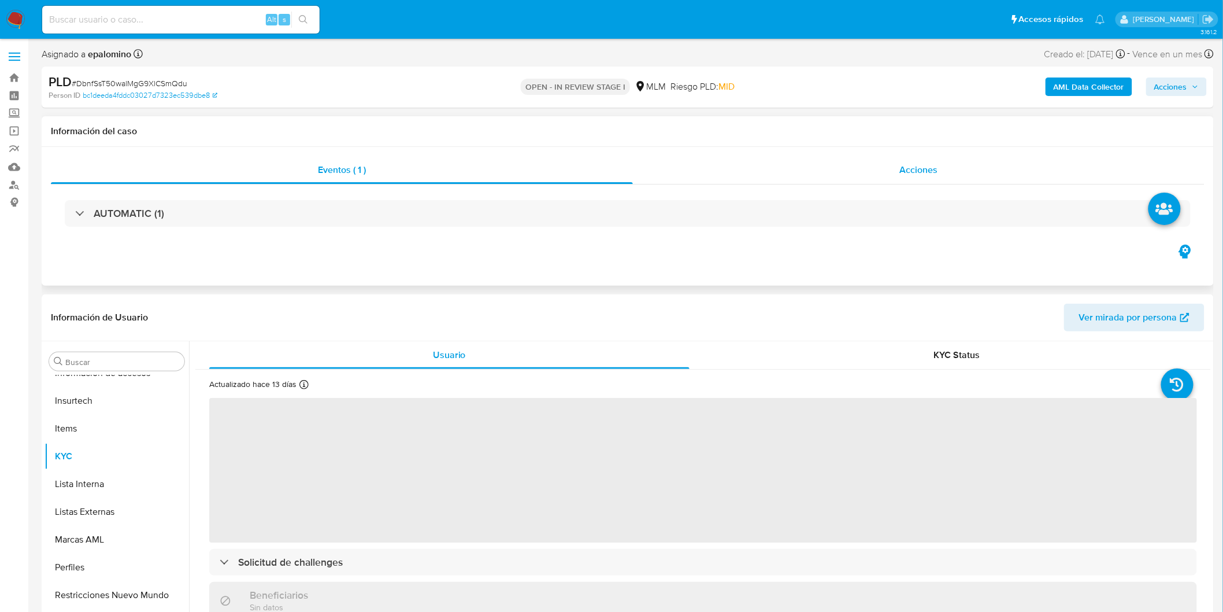
select select "10"
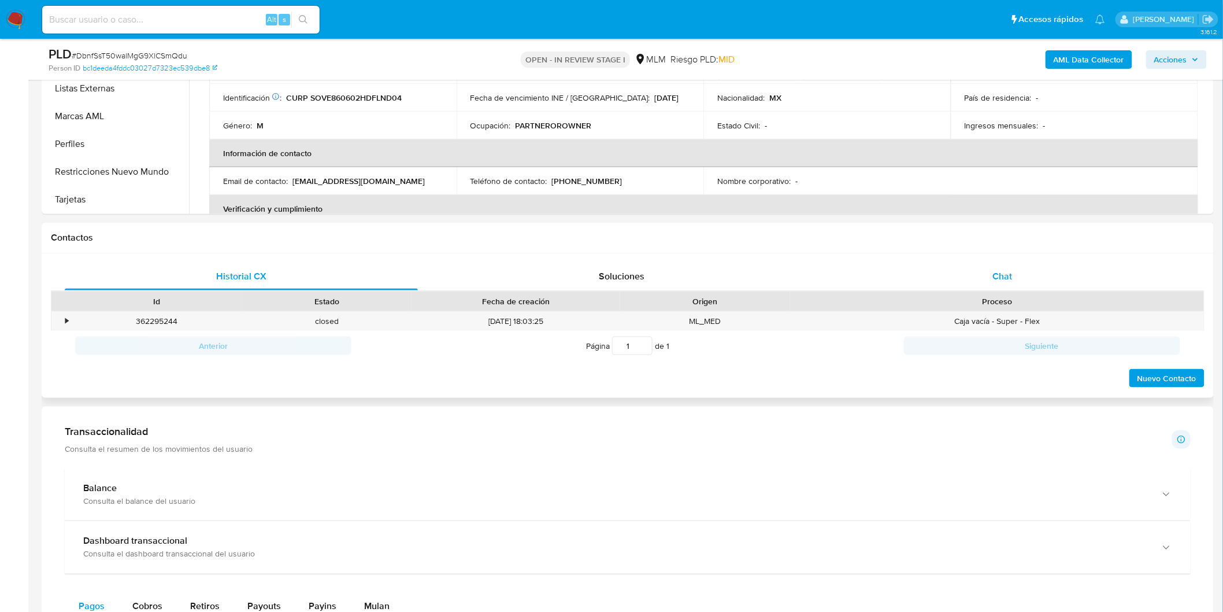
click at [985, 272] on div "Chat" at bounding box center [1002, 276] width 353 height 28
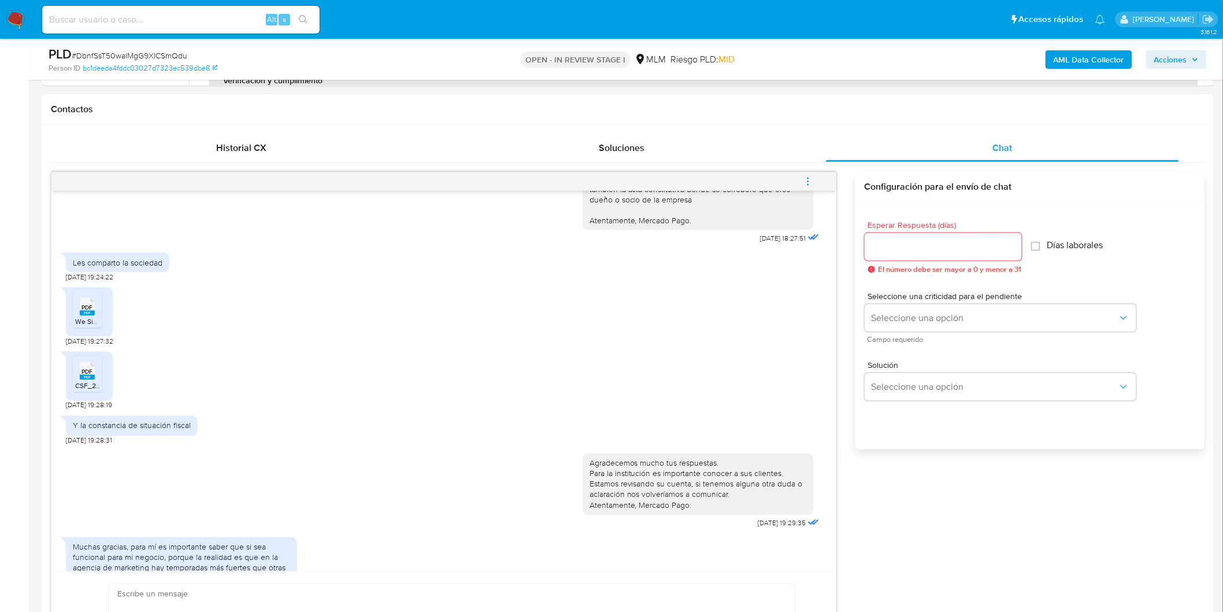
scroll to position [749, 0]
click at [95, 325] on span "We Simple..pdf" at bounding box center [98, 321] width 47 height 10
click at [84, 379] on rect at bounding box center [87, 376] width 15 height 5
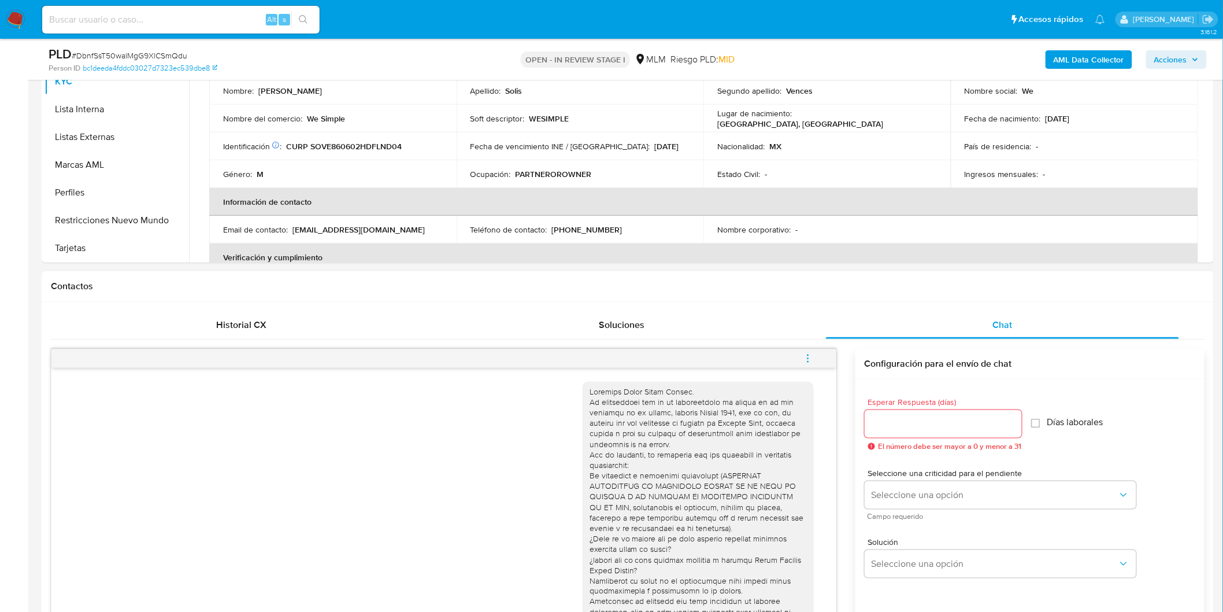
scroll to position [318, 0]
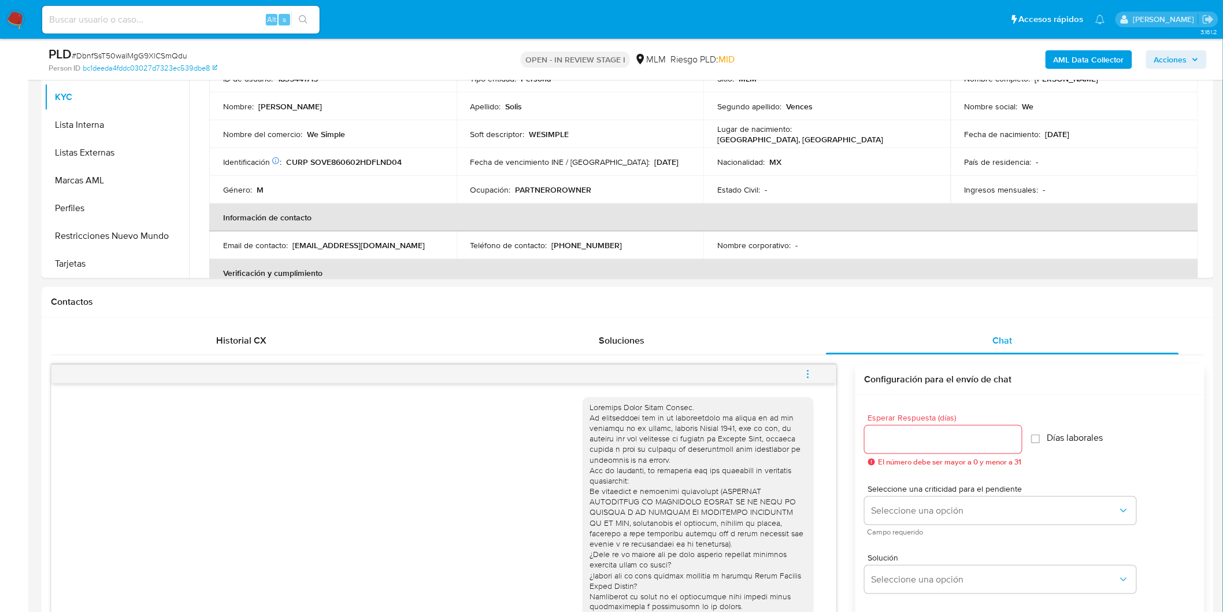
click at [806, 379] on icon "menu-action" at bounding box center [808, 374] width 10 height 10
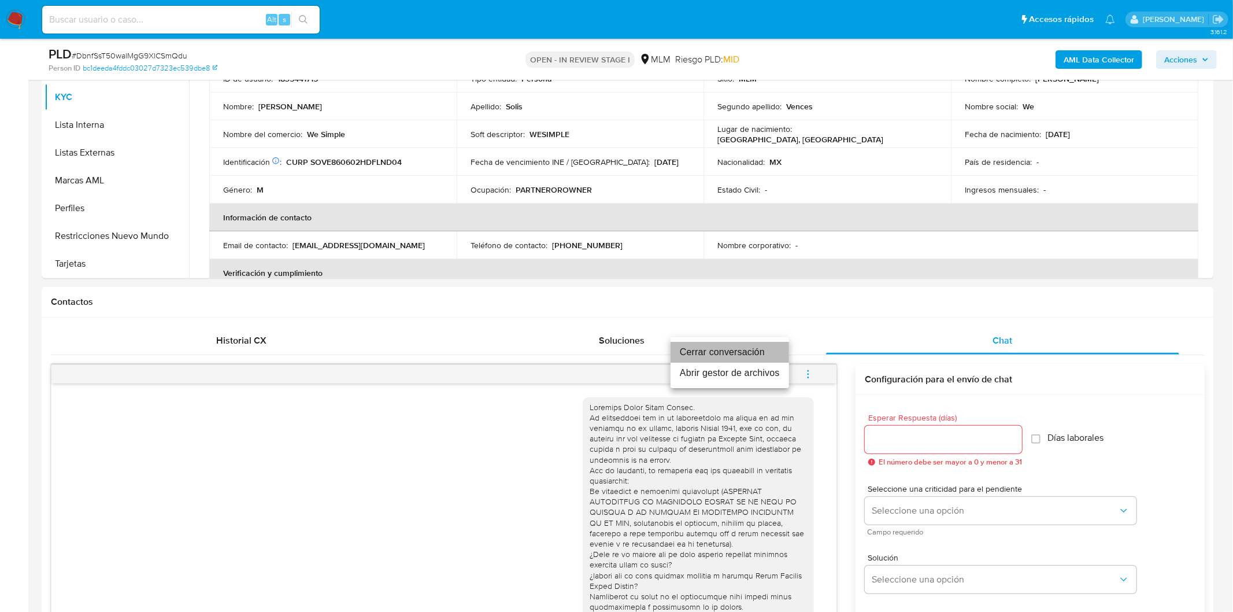
click at [738, 357] on li "Cerrar conversación" at bounding box center [730, 352] width 119 height 21
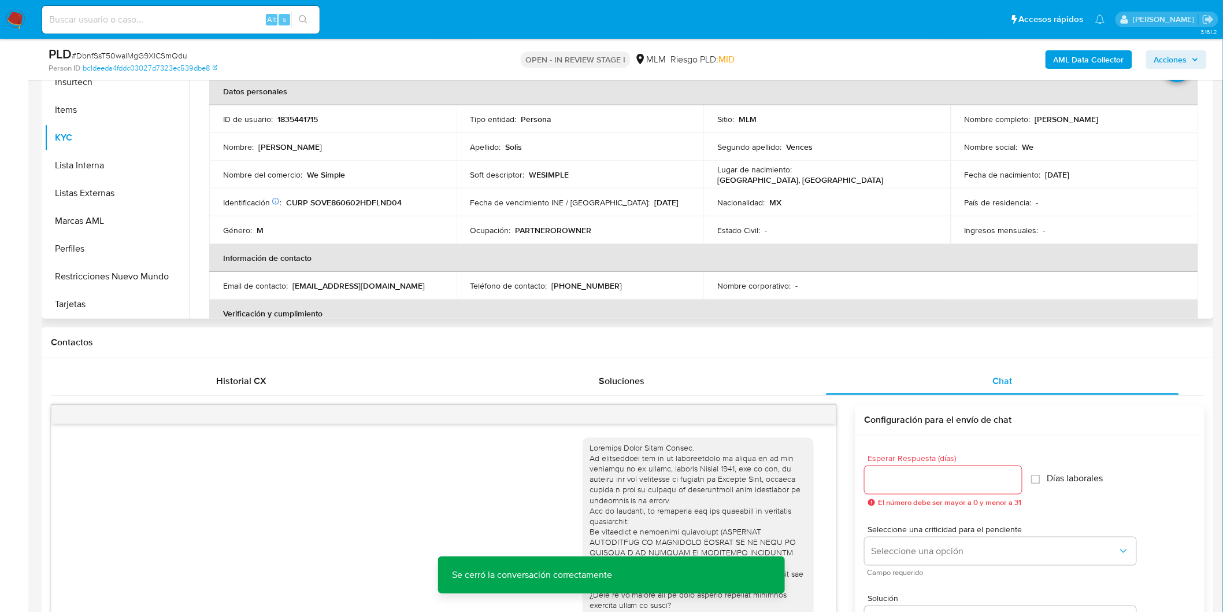
scroll to position [125, 0]
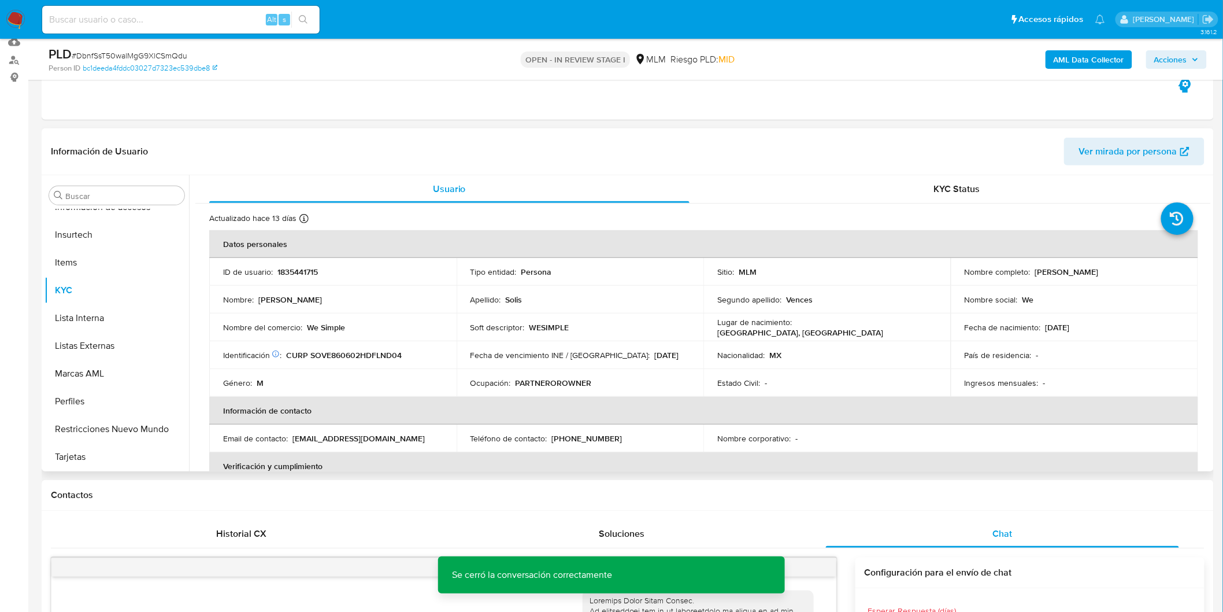
click at [299, 271] on p "1835441715" at bounding box center [297, 272] width 40 height 10
copy p "1835441715"
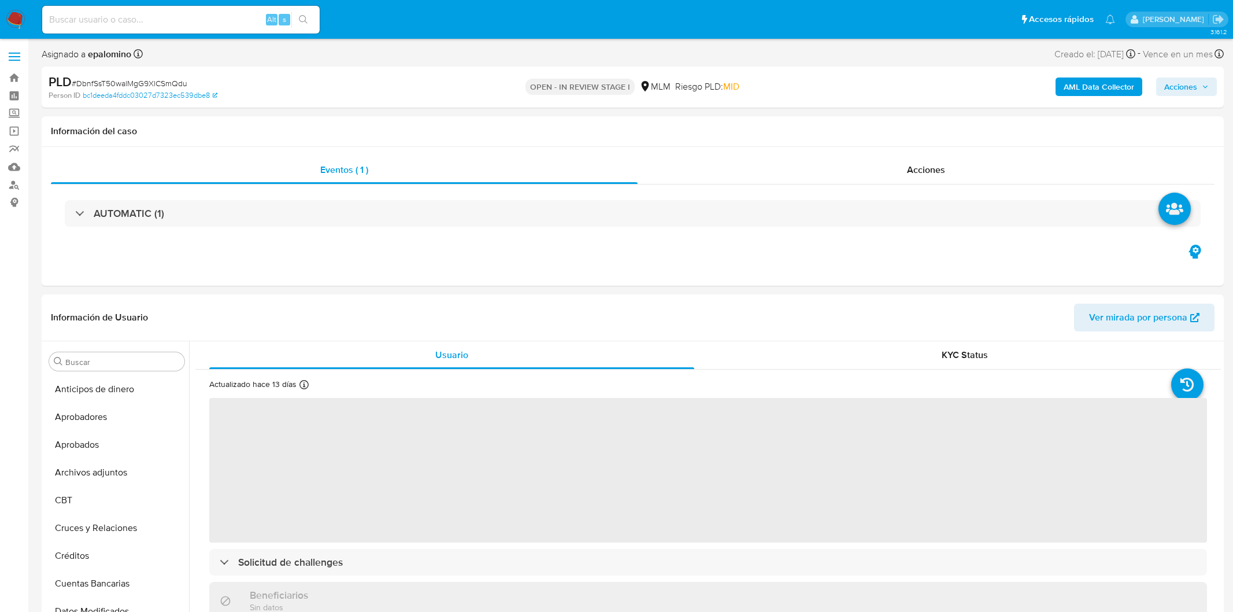
select select "10"
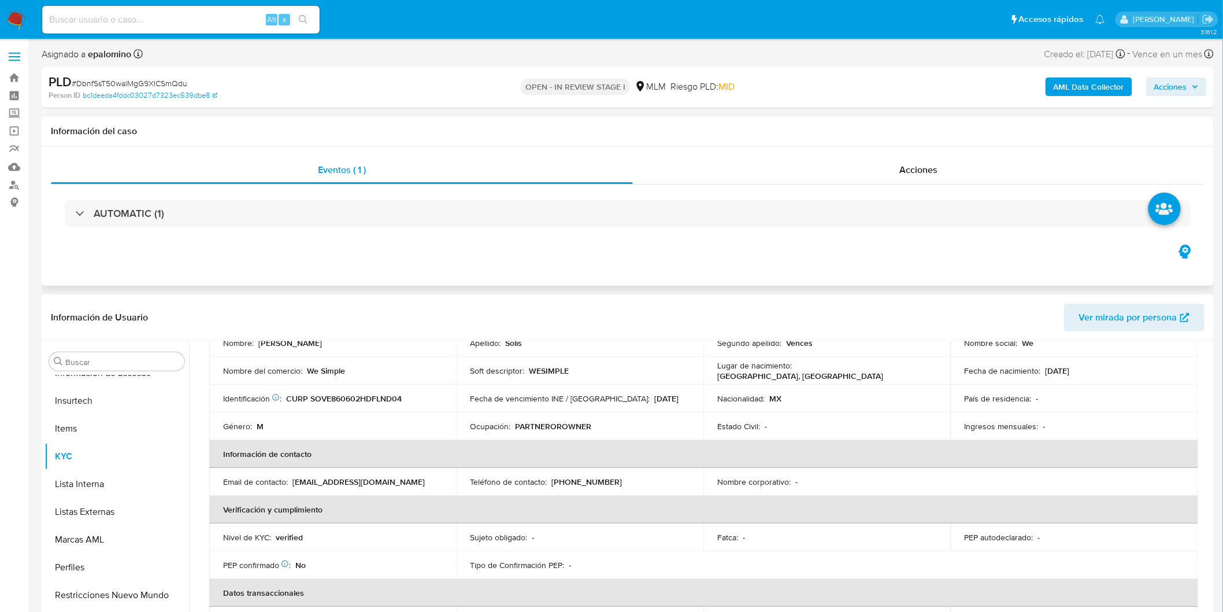
scroll to position [128, 0]
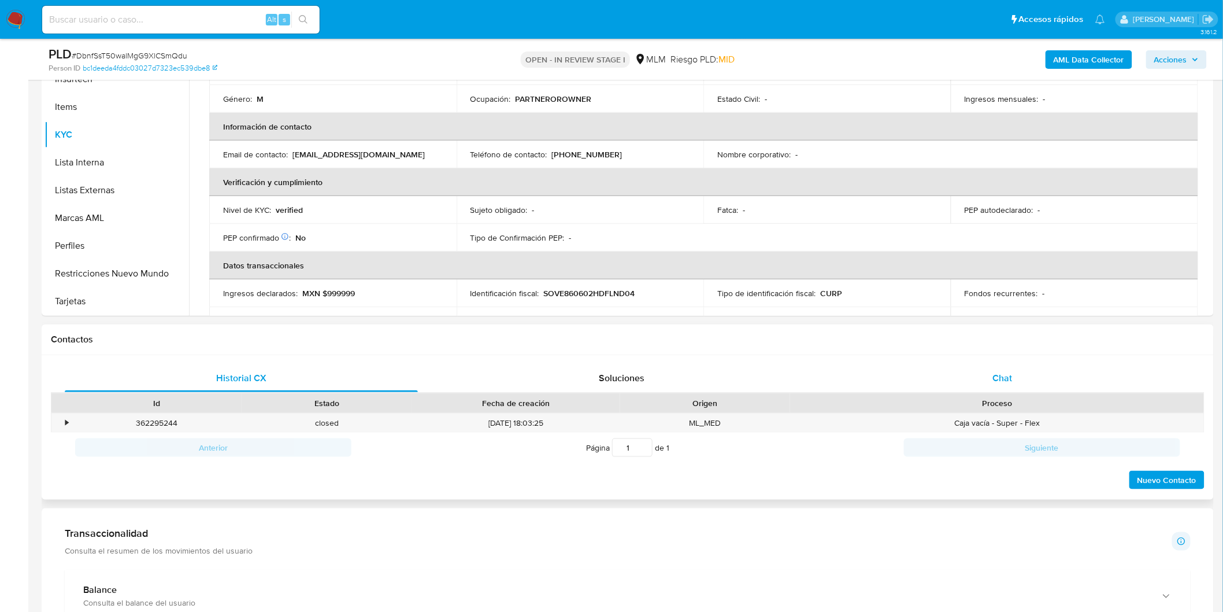
click at [974, 373] on div "Chat" at bounding box center [1002, 378] width 353 height 28
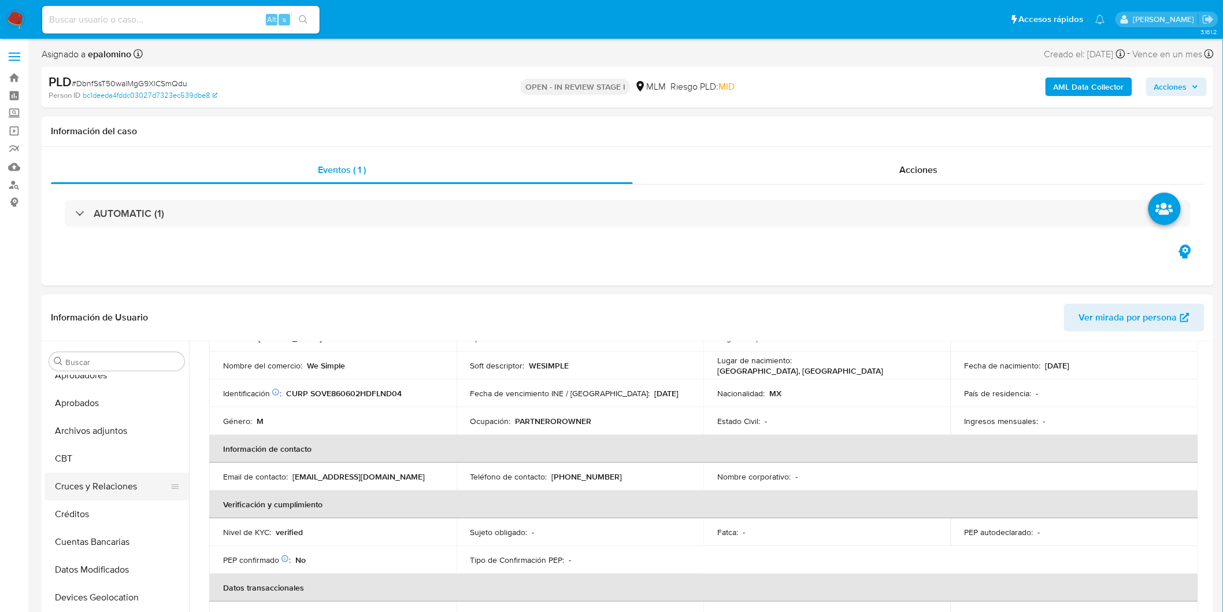
scroll to position [64, 0]
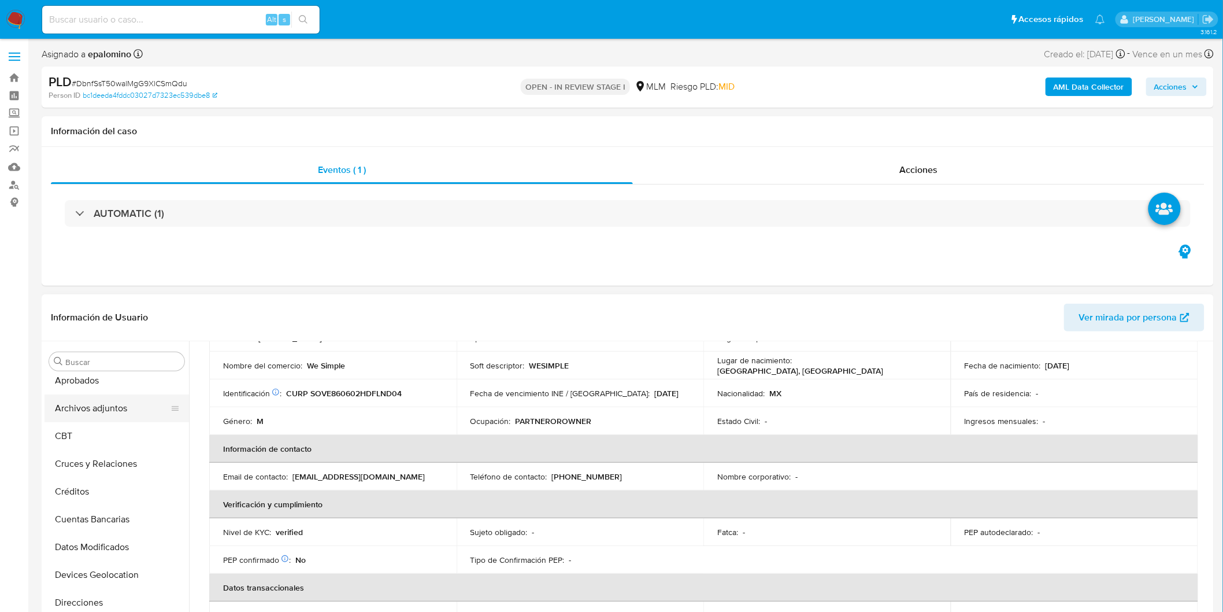
click at [113, 414] on button "Archivos adjuntos" at bounding box center [112, 408] width 135 height 28
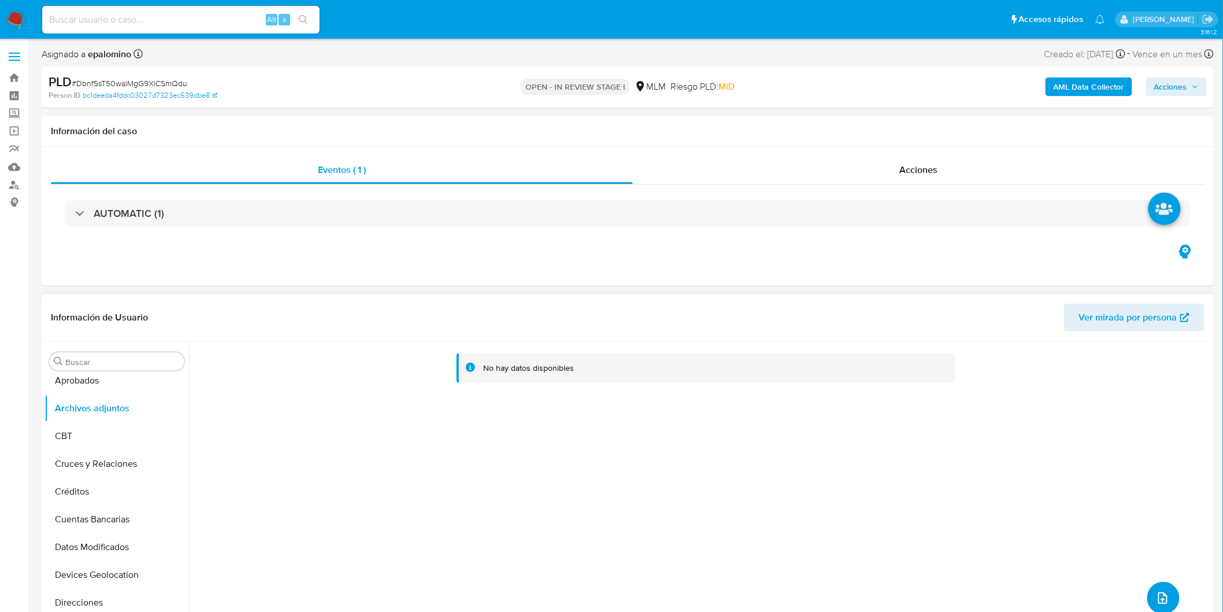
click at [1156, 596] on icon "upload-file" at bounding box center [1163, 598] width 14 height 14
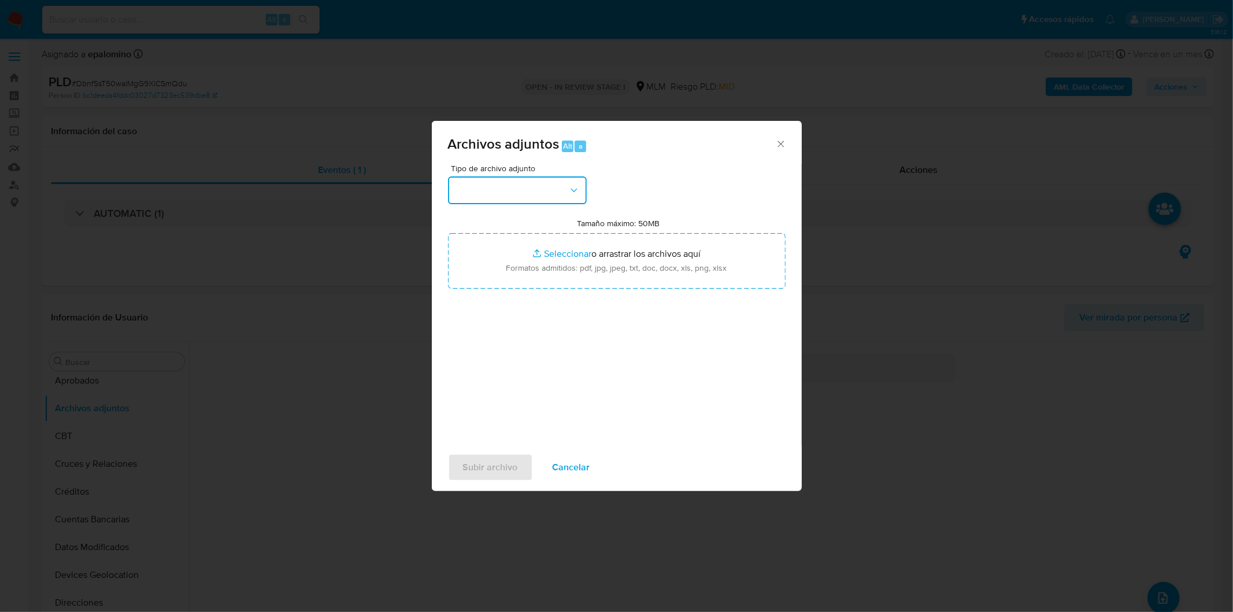
click at [568, 190] on icon "button" at bounding box center [574, 190] width 12 height 12
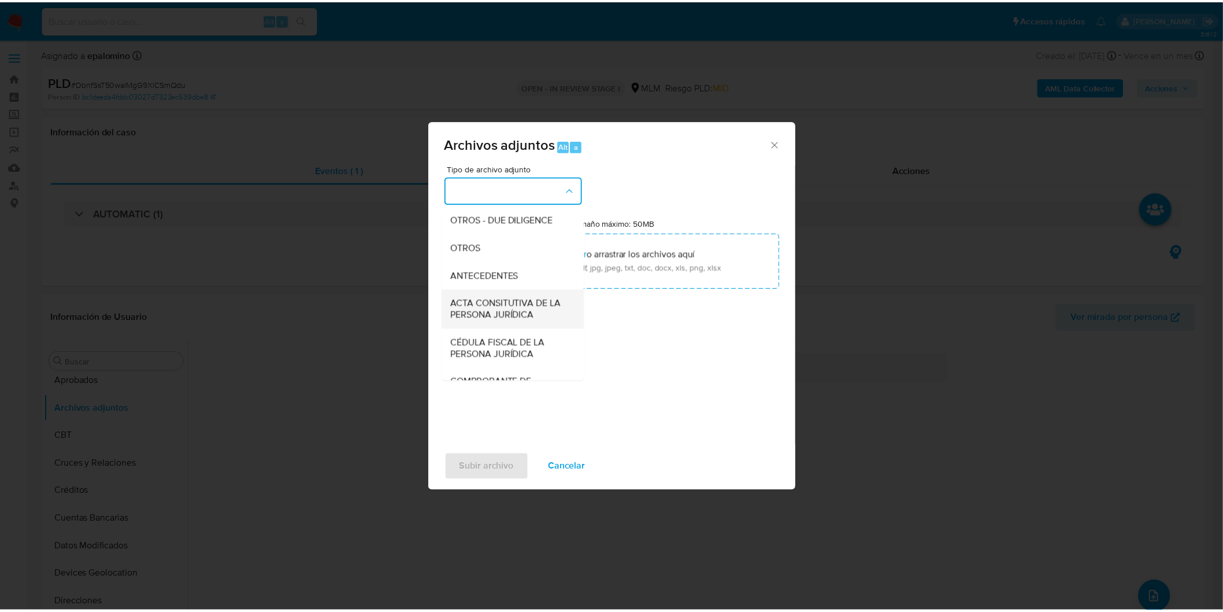
scroll to position [193, 0]
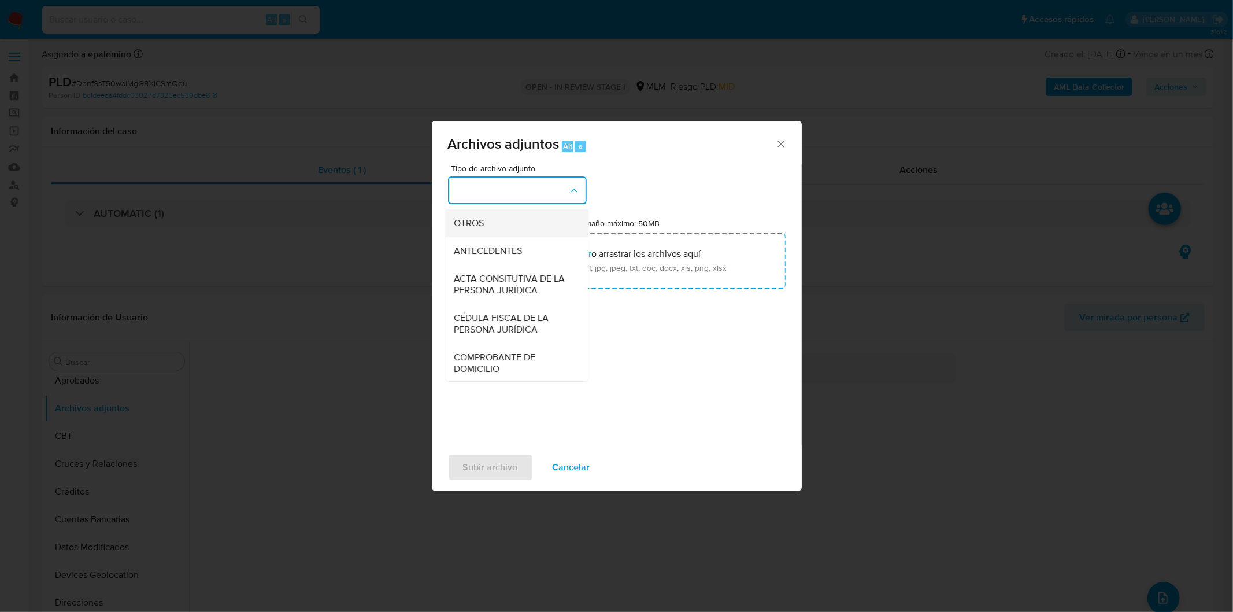
click at [506, 236] on div "OTROS" at bounding box center [513, 223] width 118 height 28
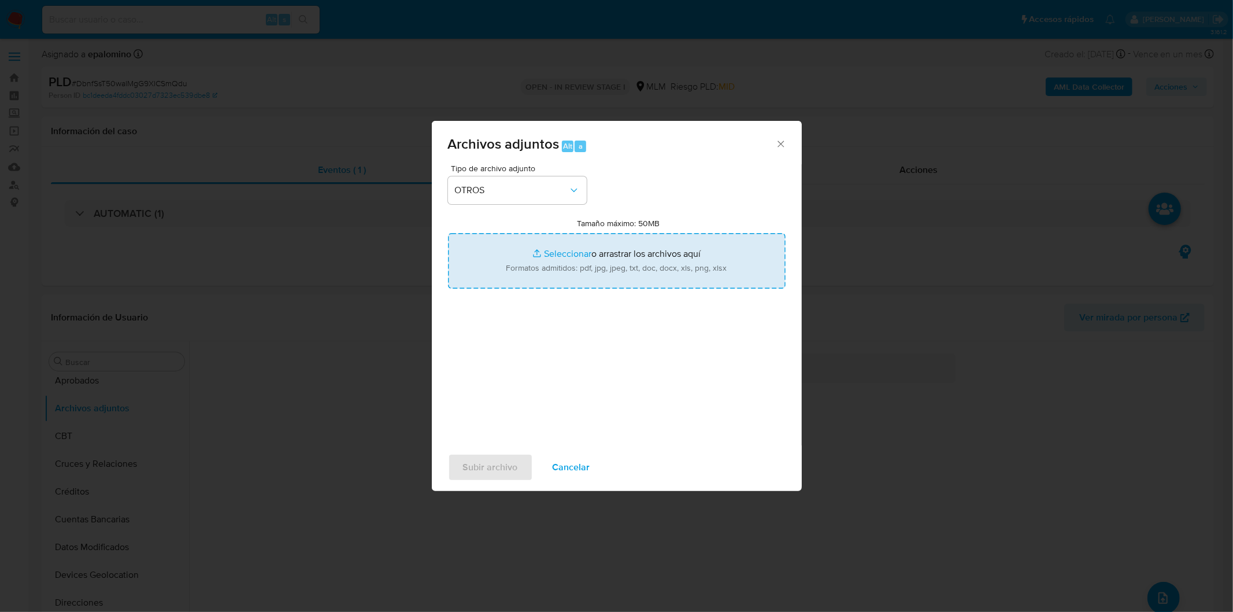
type input "C:\fakepath\1835441715_Edgar Solis Vences_sep2025.xlsx"
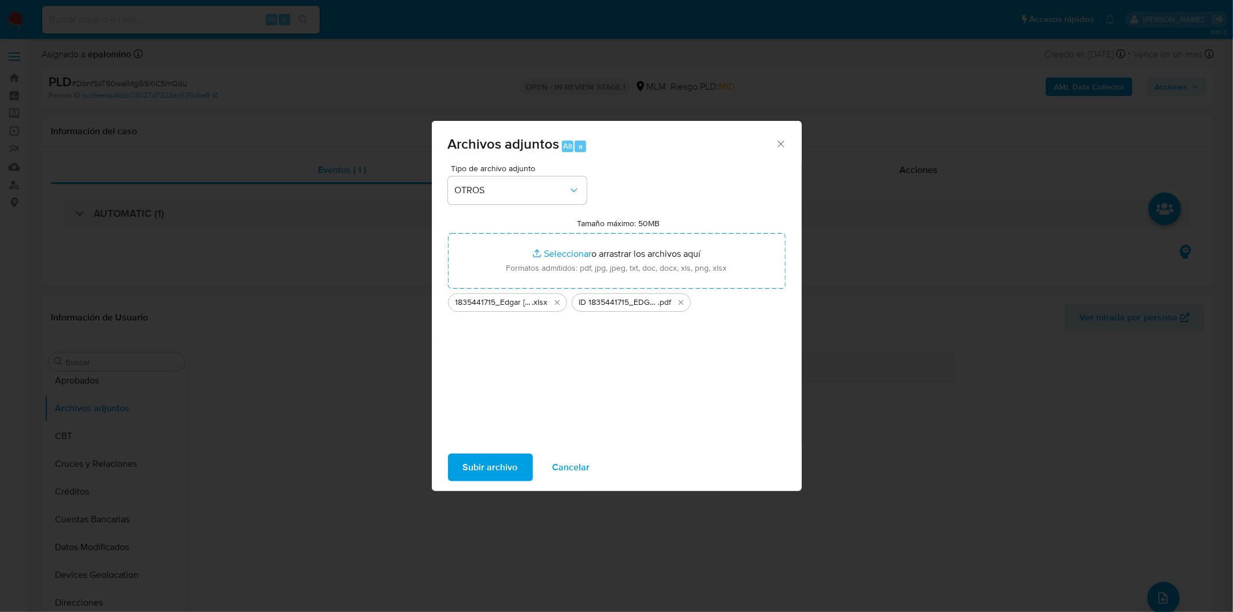
click at [489, 473] on span "Subir archivo" at bounding box center [490, 466] width 55 height 25
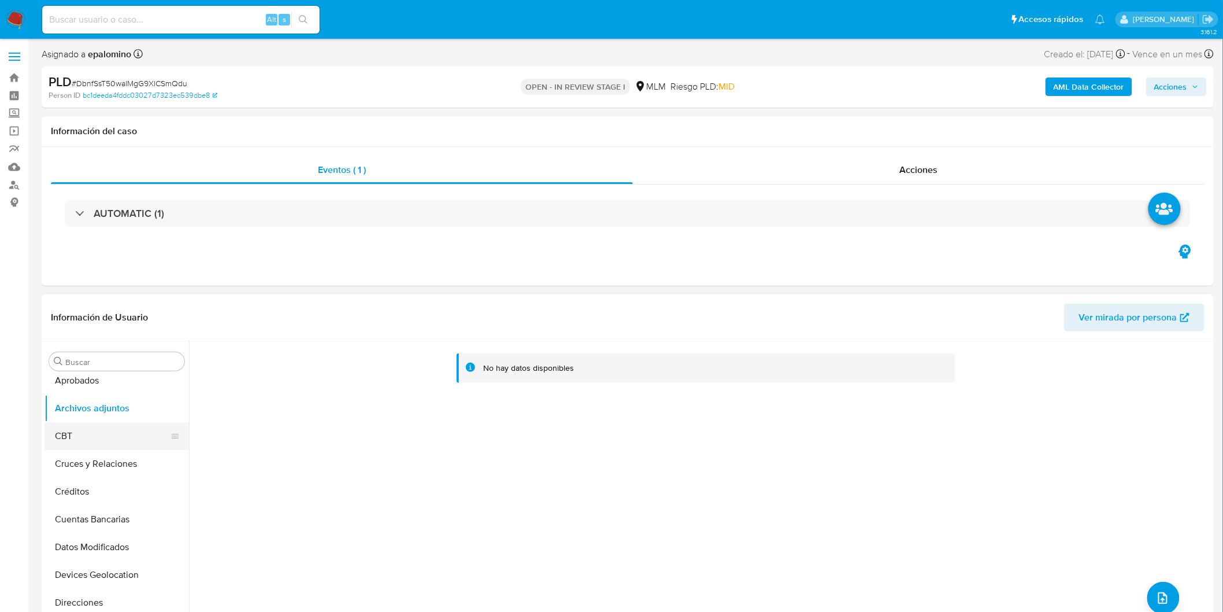
click at [113, 440] on button "CBT" at bounding box center [112, 436] width 135 height 28
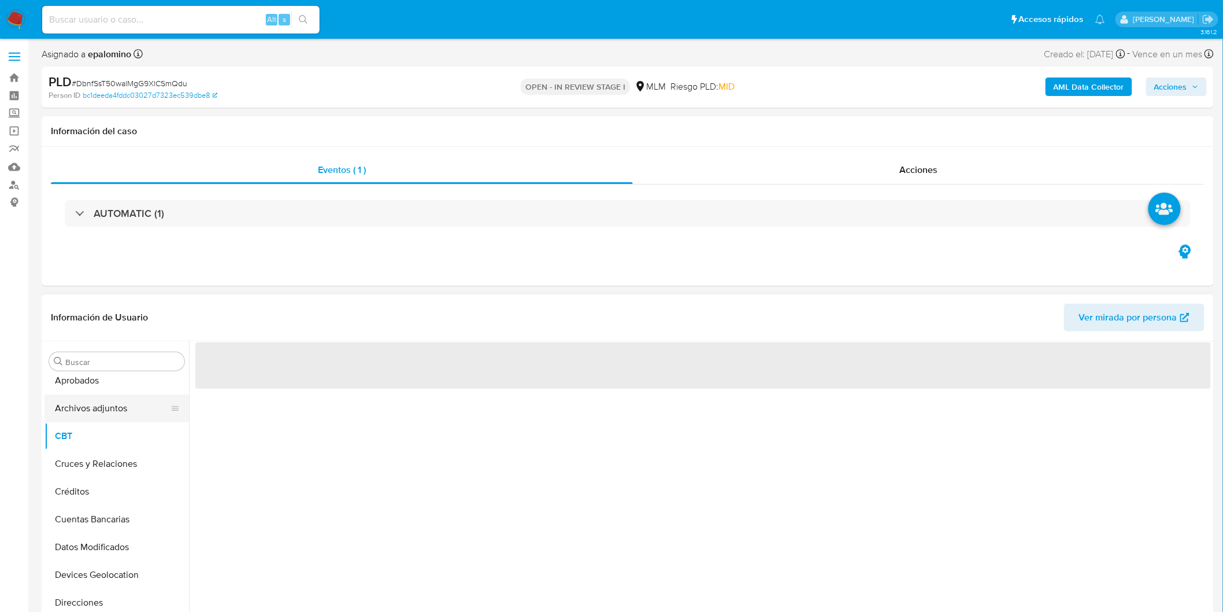
click at [114, 410] on button "Archivos adjuntos" at bounding box center [112, 408] width 135 height 28
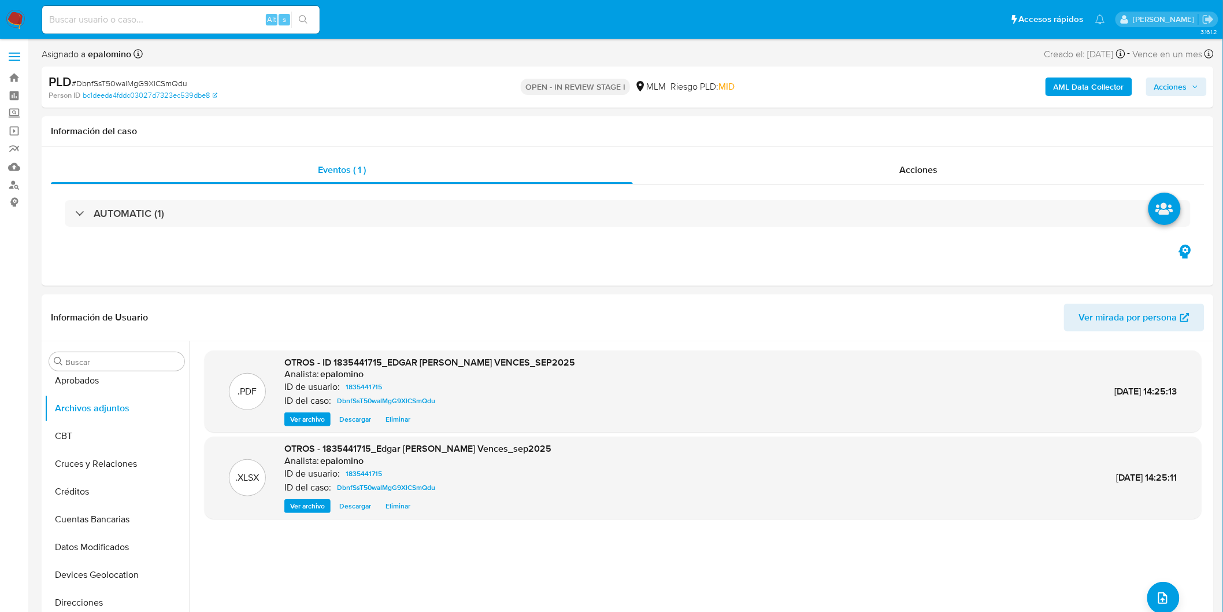
click at [1168, 82] on span "Acciones" at bounding box center [1170, 86] width 33 height 18
click at [1162, 275] on span "Enviar" at bounding box center [1163, 272] width 23 height 16
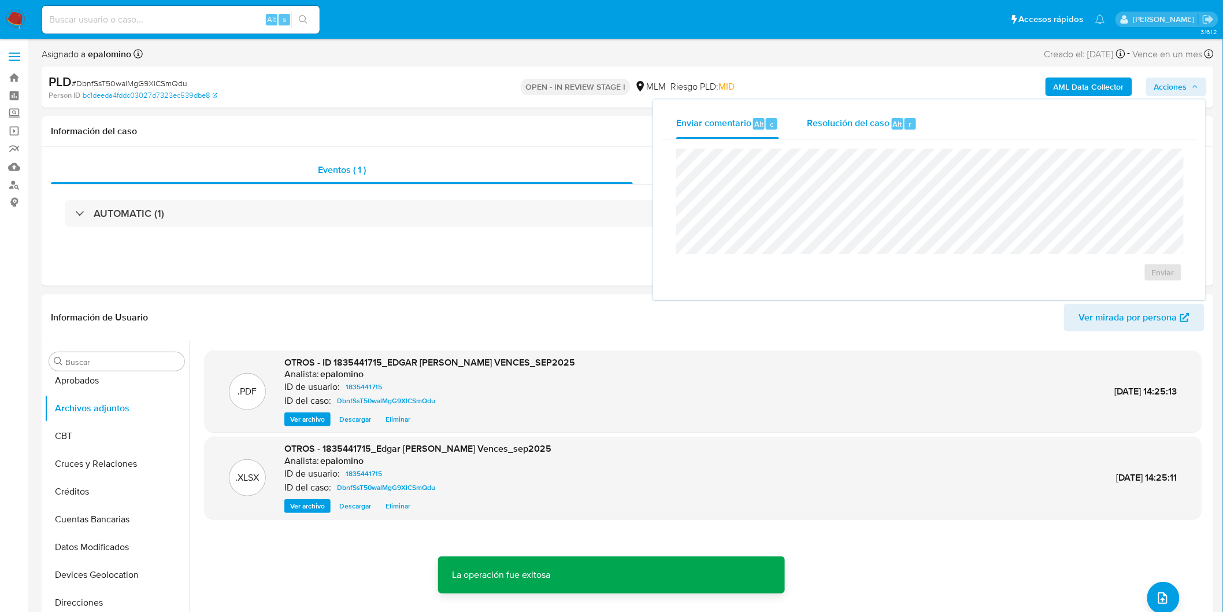
click at [871, 132] on div "Resolución del caso Alt r" at bounding box center [862, 124] width 110 height 30
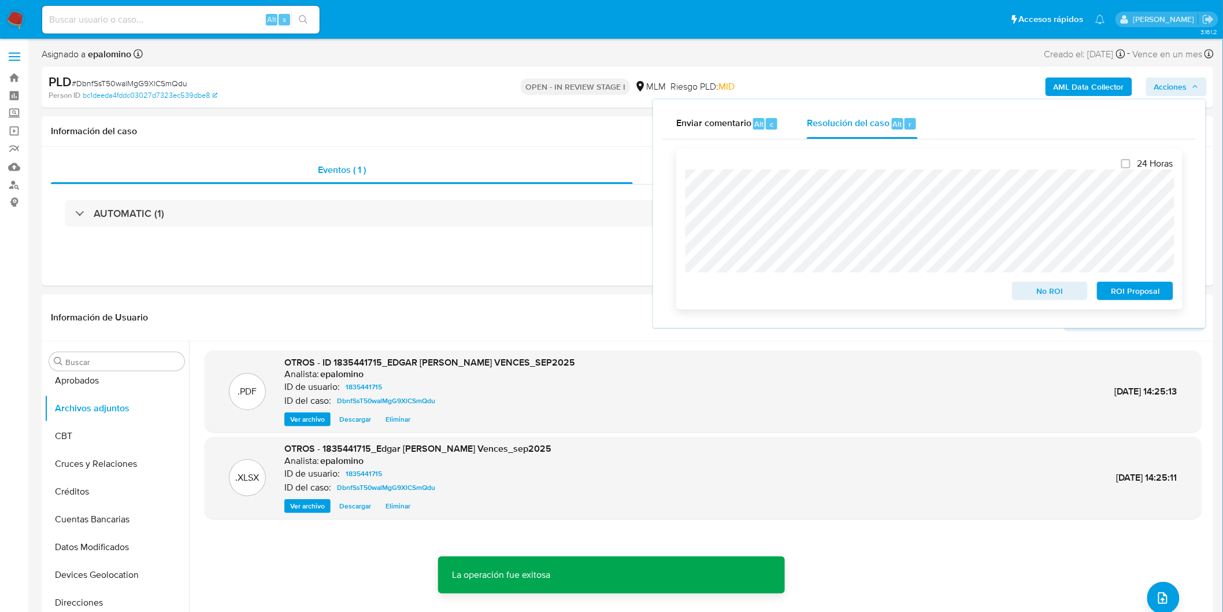
click at [1070, 295] on span "No ROI" at bounding box center [1050, 291] width 60 height 16
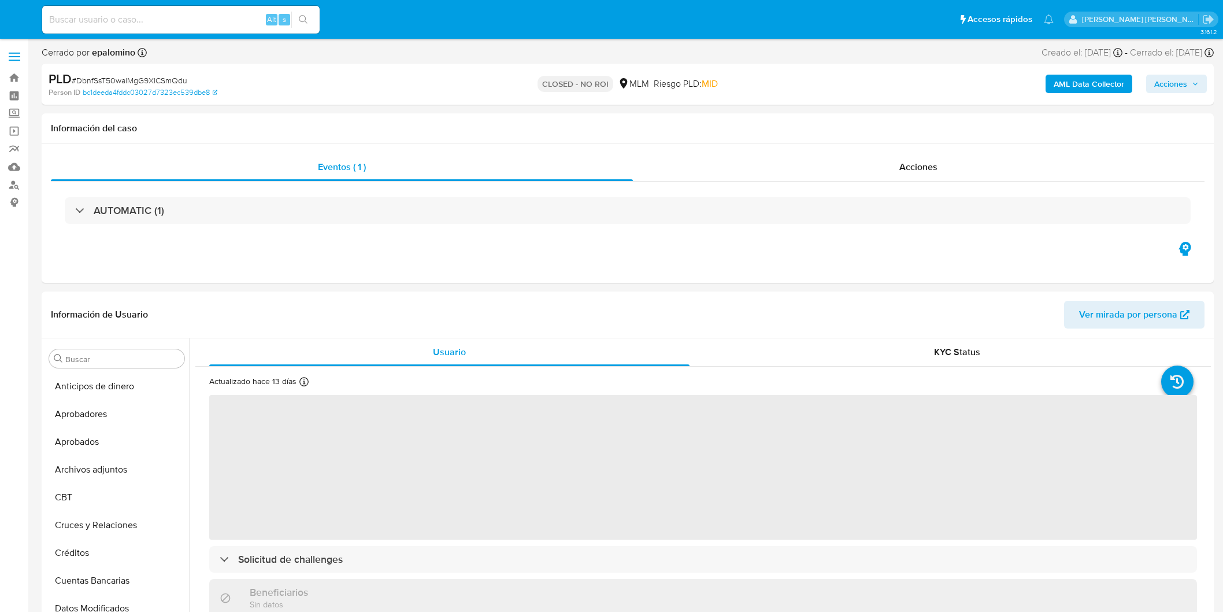
select select "10"
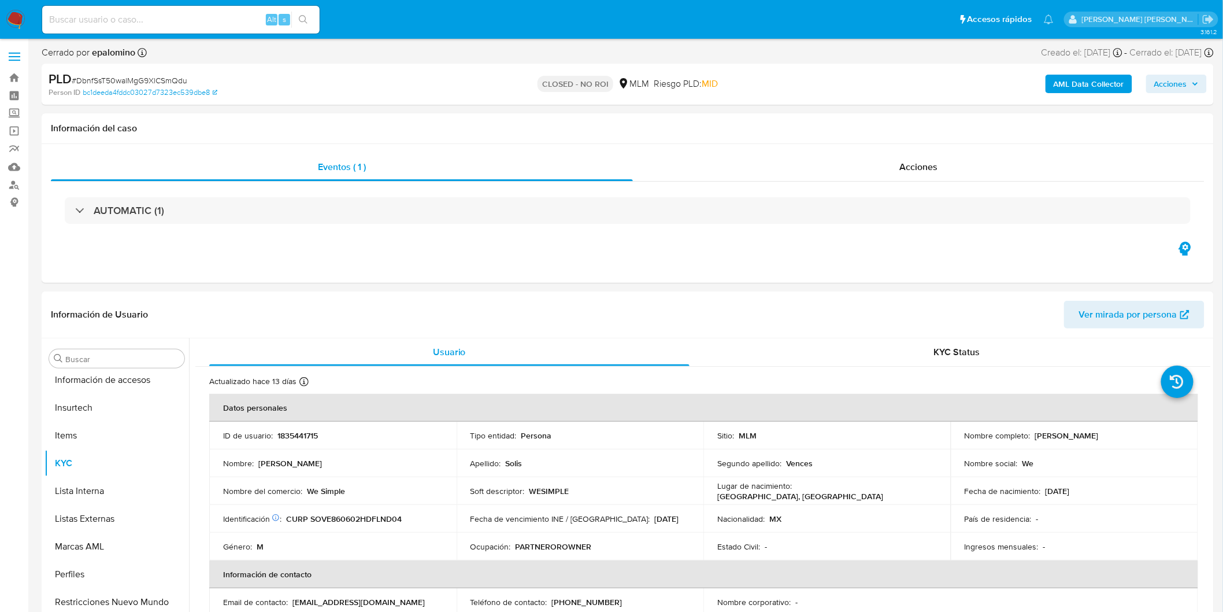
scroll to position [543, 0]
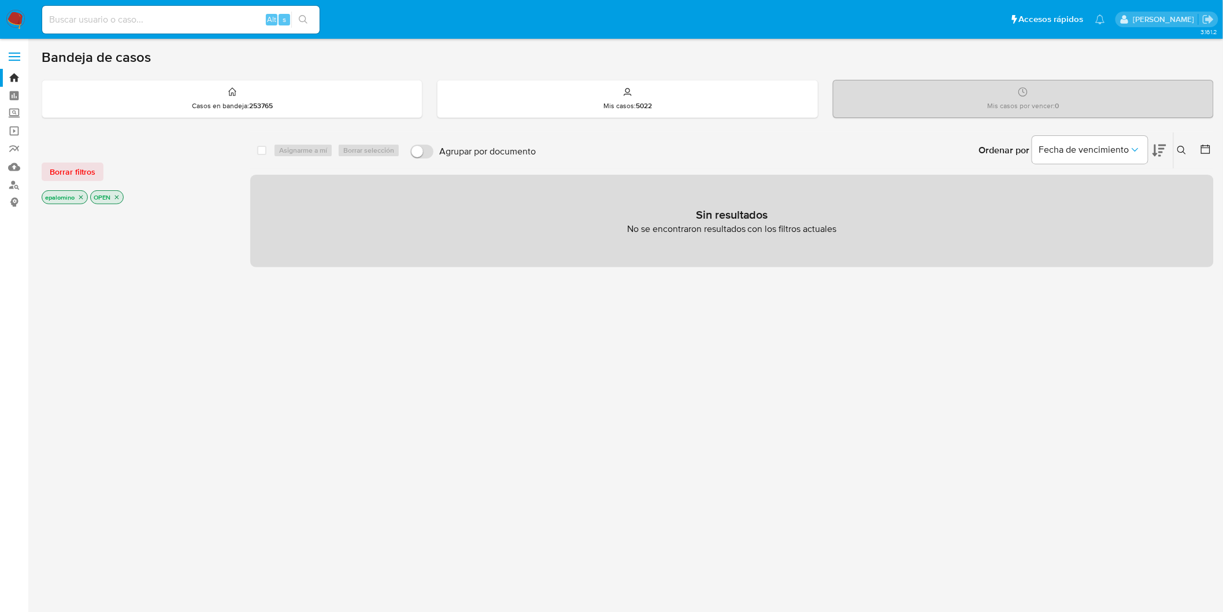
click at [102, 173] on div "Borrar filtros" at bounding box center [134, 171] width 185 height 18
click at [72, 164] on span "Borrar filtros" at bounding box center [73, 172] width 46 height 16
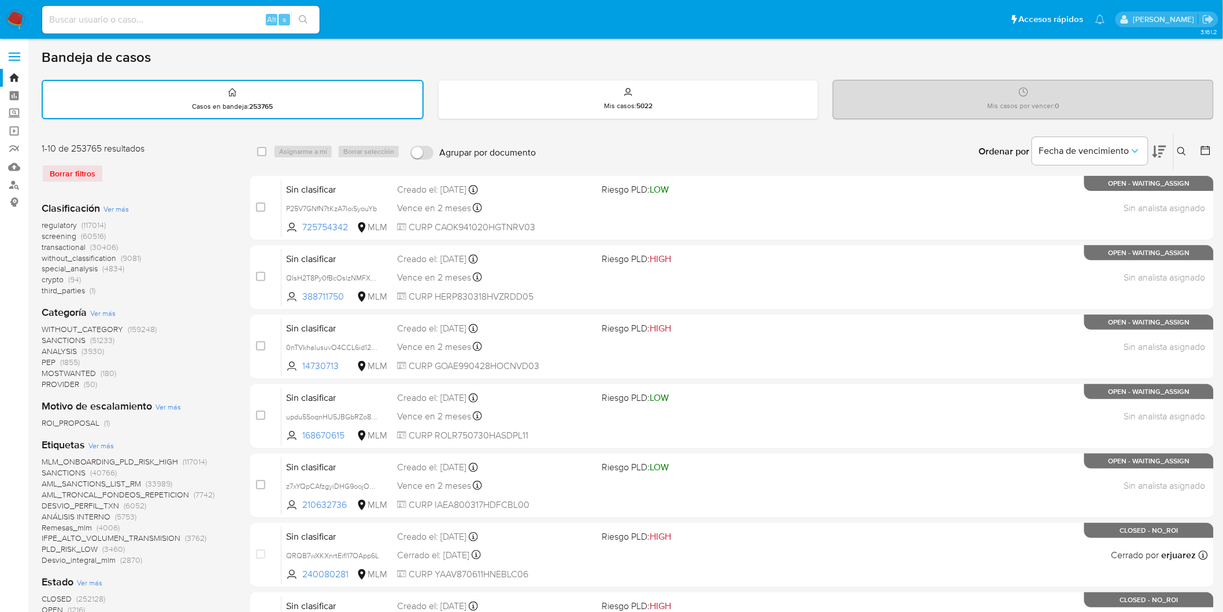
click at [21, 16] on img at bounding box center [16, 20] width 20 height 20
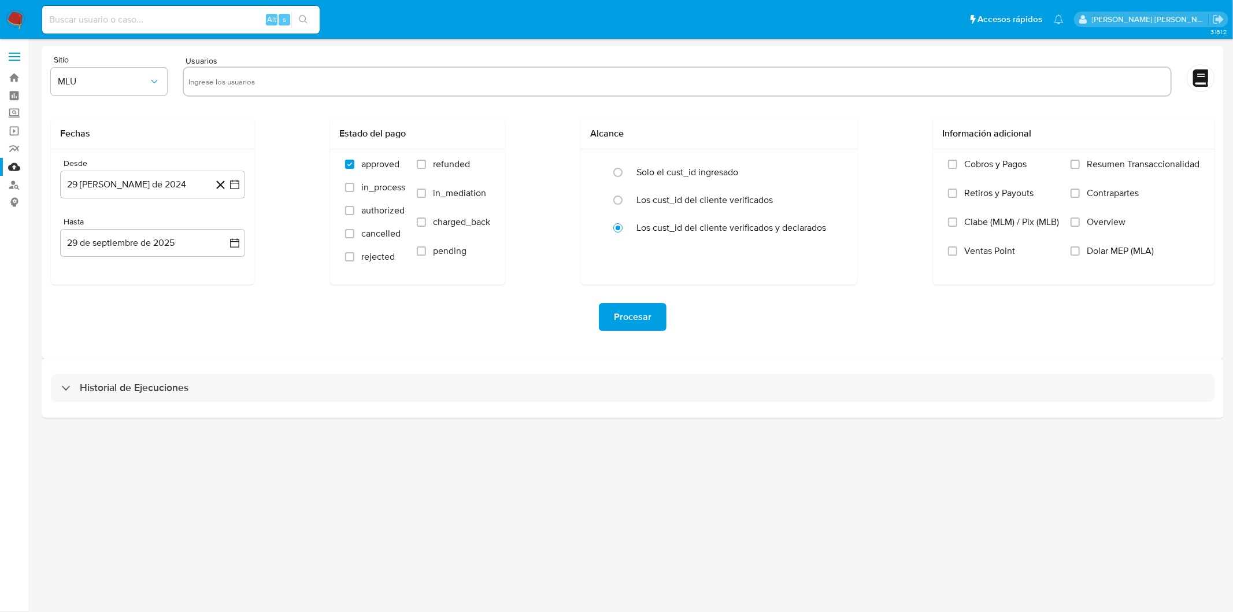
click at [12, 19] on img at bounding box center [16, 20] width 20 height 20
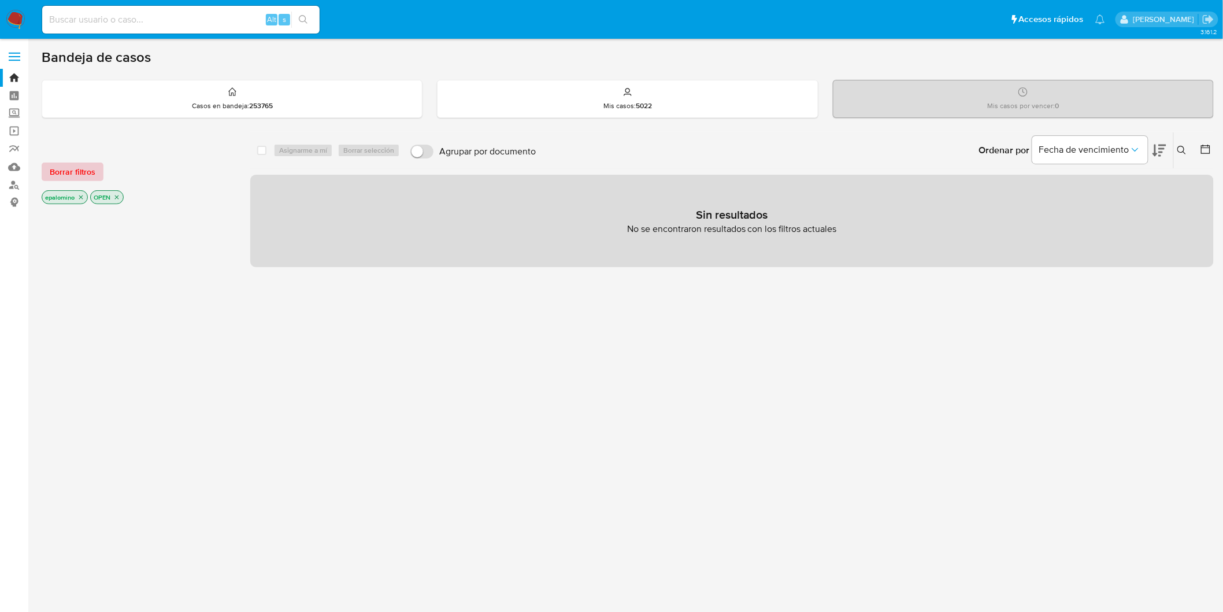
click at [66, 168] on span "Borrar filtros" at bounding box center [73, 172] width 46 height 16
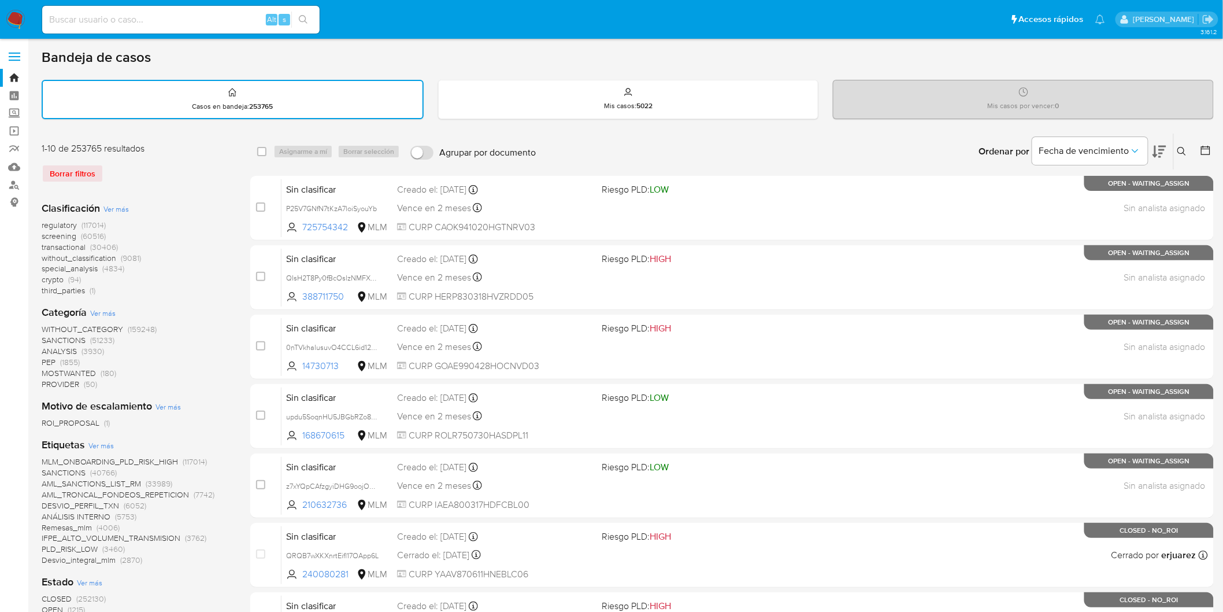
click at [8, 22] on img at bounding box center [16, 20] width 20 height 20
